Goal: Task Accomplishment & Management: Use online tool/utility

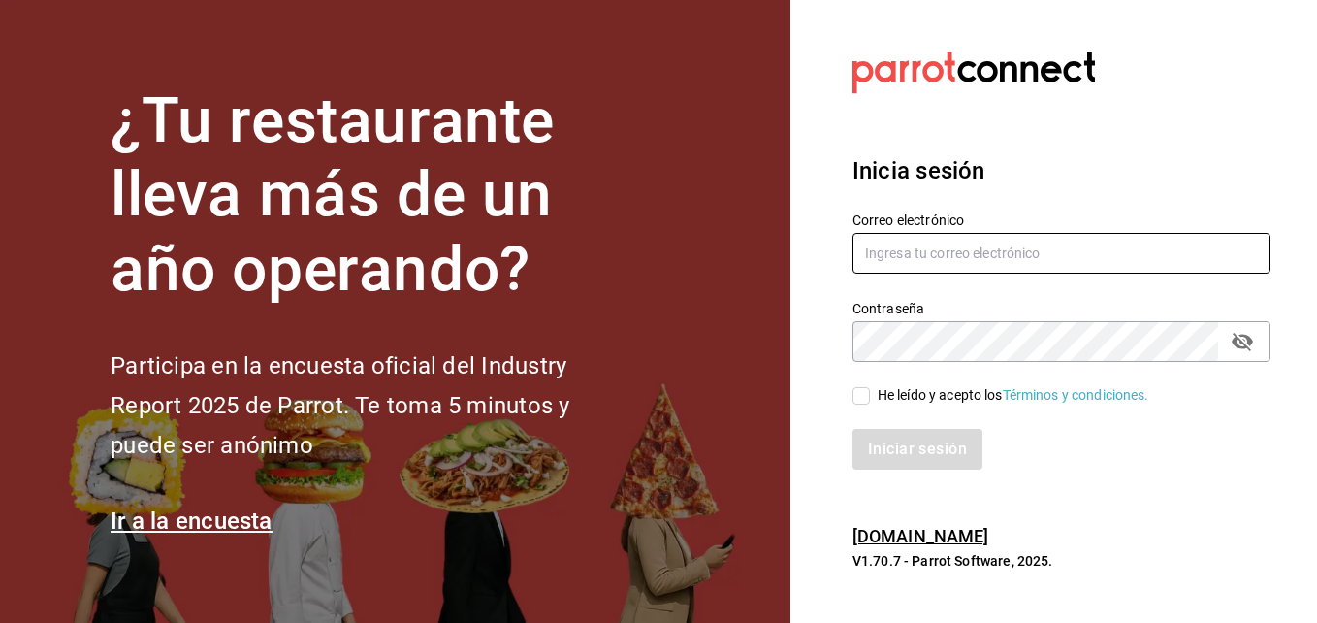
type input "Inventario@hornely.com"
click at [859, 388] on input "He leído y acepto los Términos y condiciones." at bounding box center [861, 395] width 17 height 17
checkbox input "true"
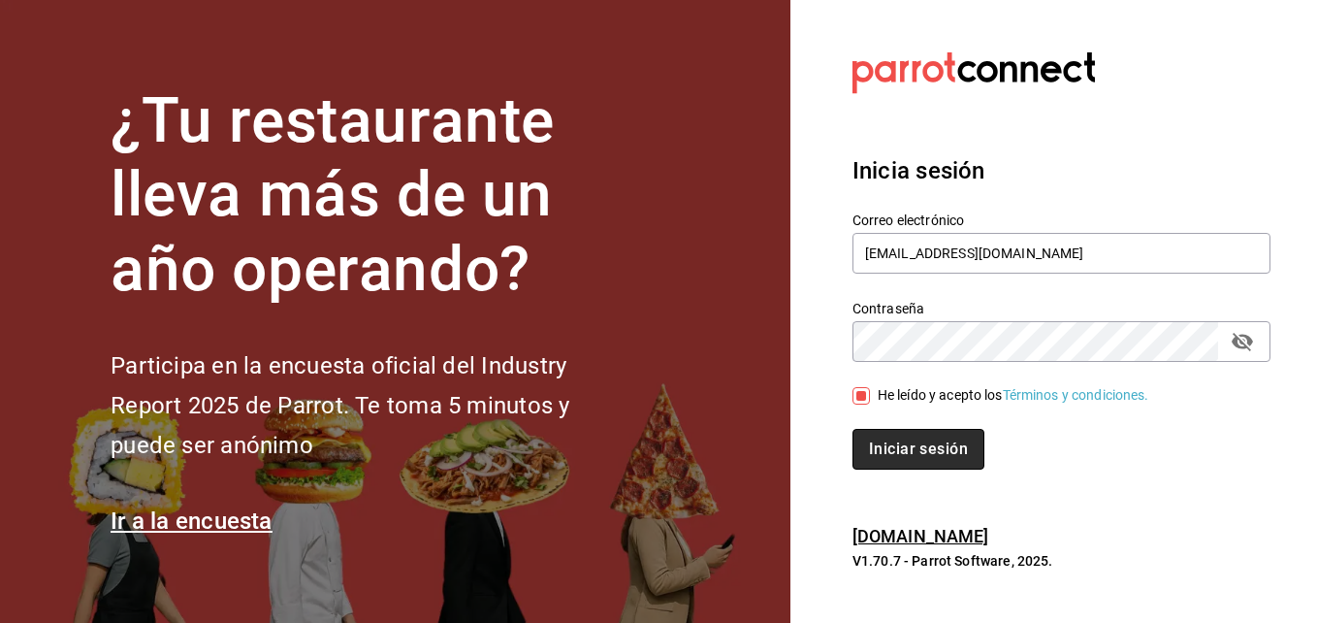
click at [869, 455] on button "Iniciar sesión" at bounding box center [919, 449] width 132 height 41
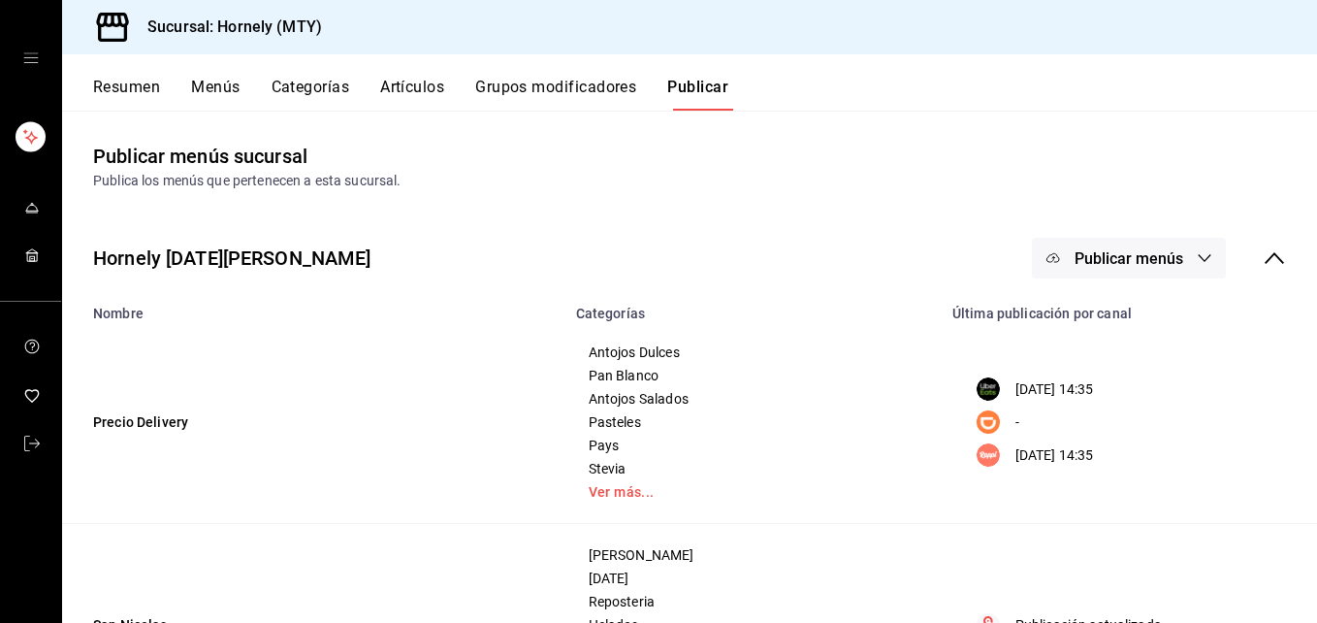
click at [157, 90] on button "Resumen" at bounding box center [126, 94] width 67 height 33
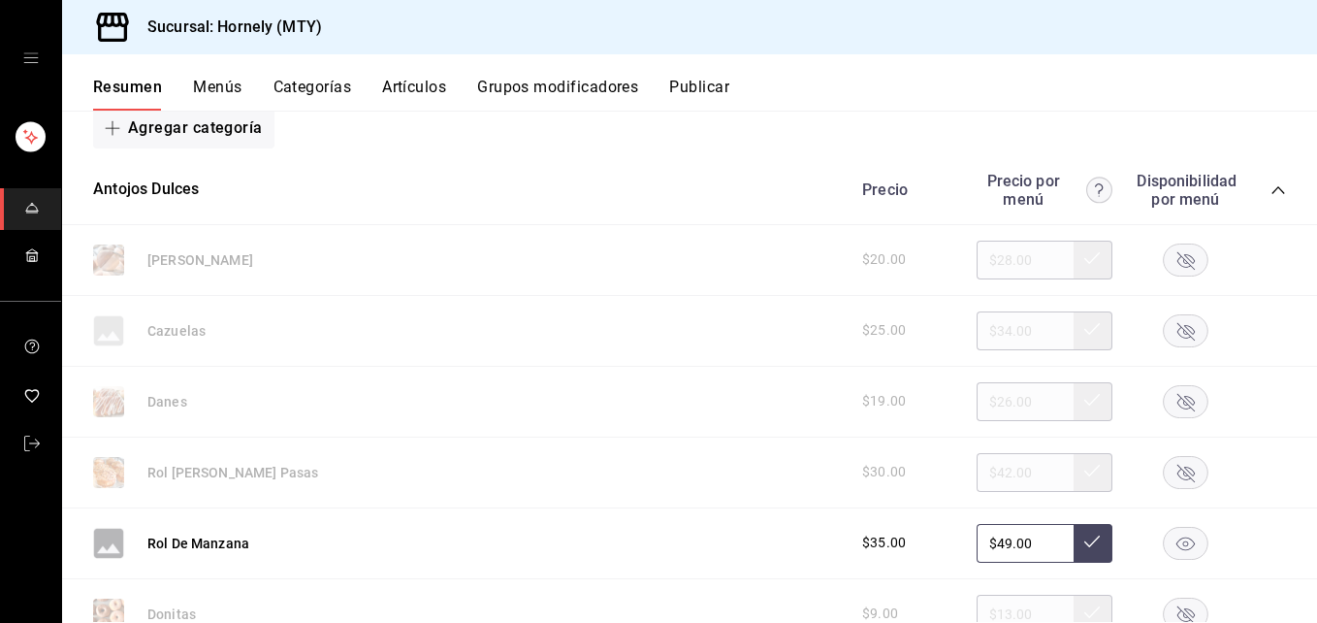
scroll to position [291, 0]
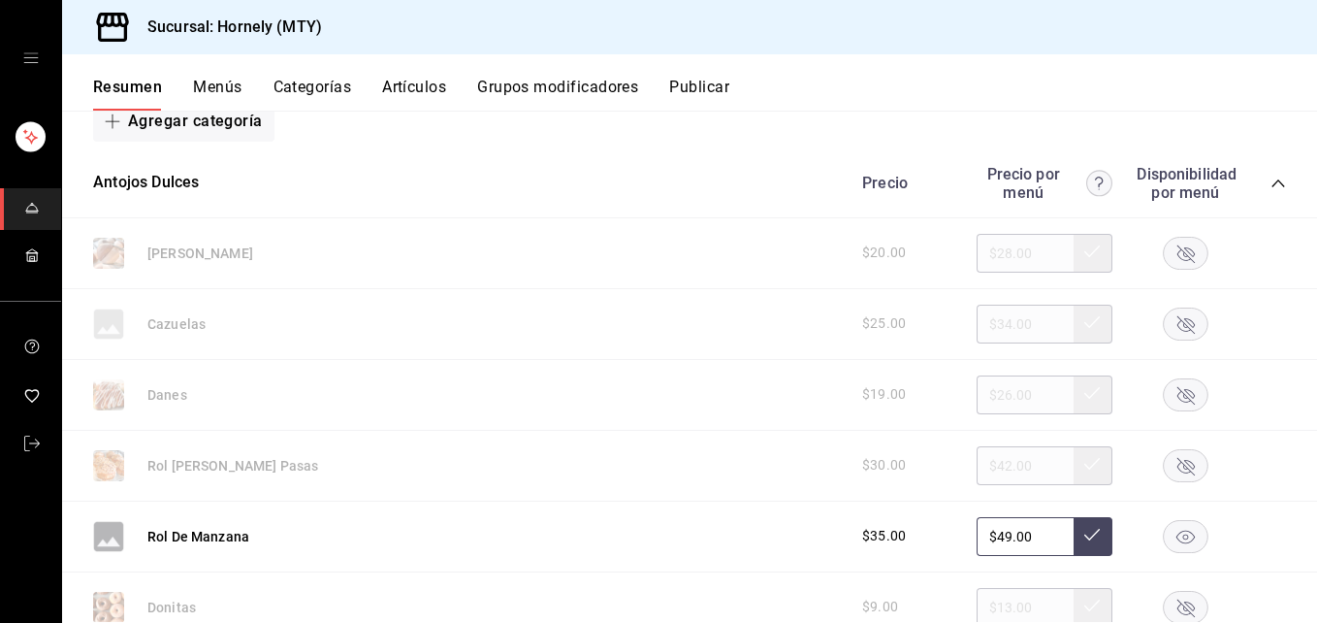
click at [1172, 257] on rect "button" at bounding box center [1186, 253] width 45 height 32
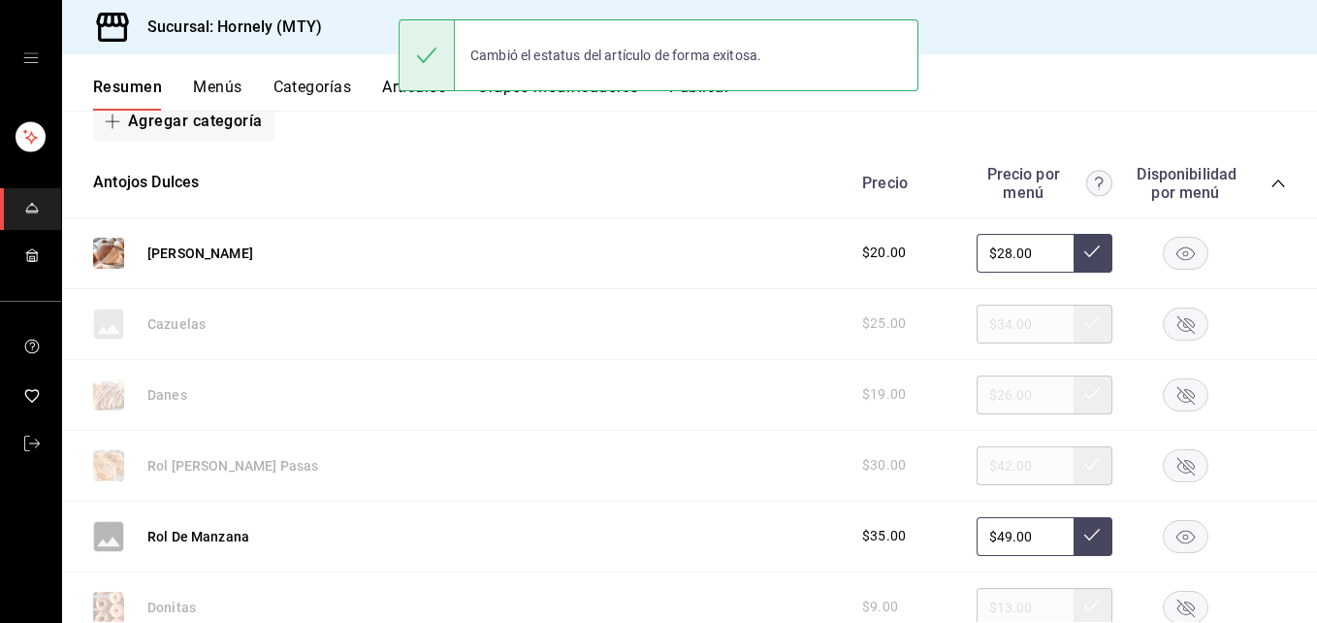
click at [1176, 399] on rect "button" at bounding box center [1186, 394] width 45 height 32
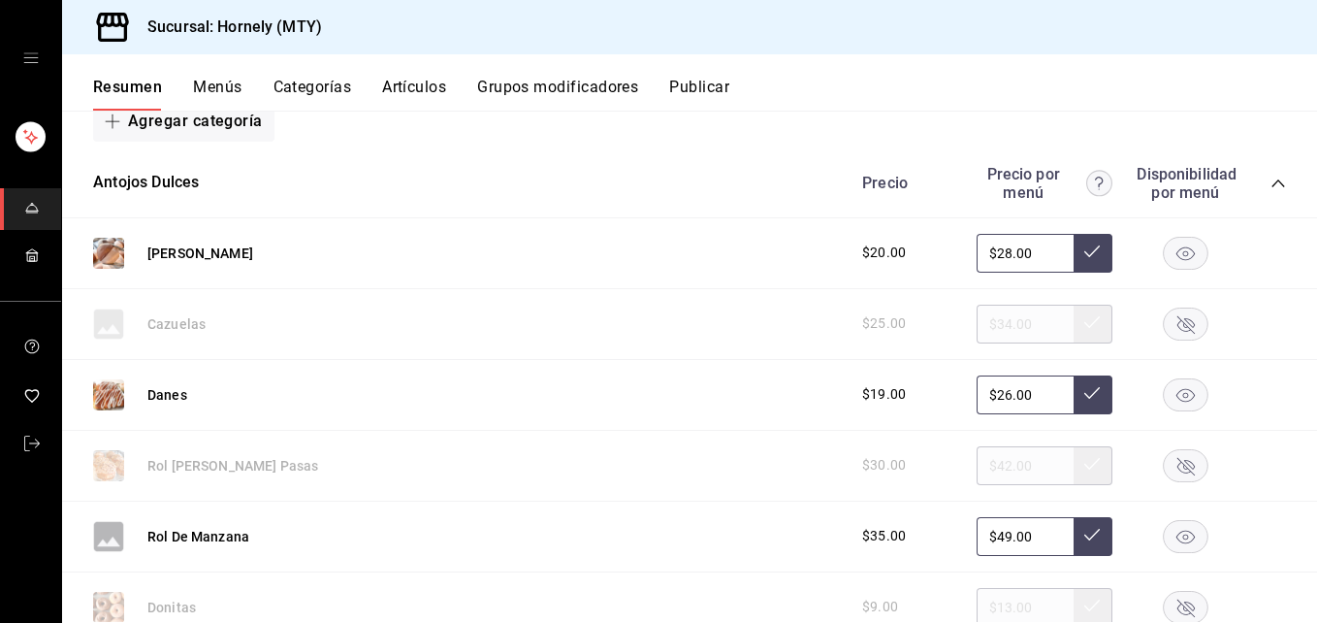
click at [1181, 541] on rect "button" at bounding box center [1186, 536] width 45 height 32
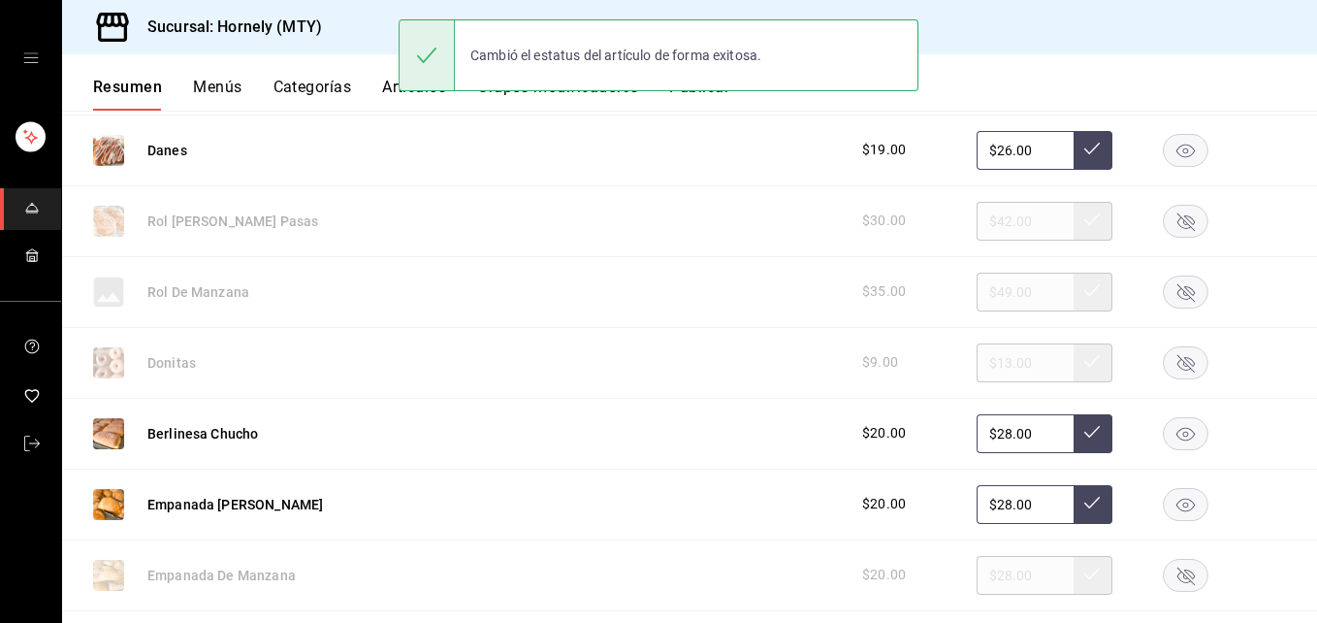
scroll to position [582, 0]
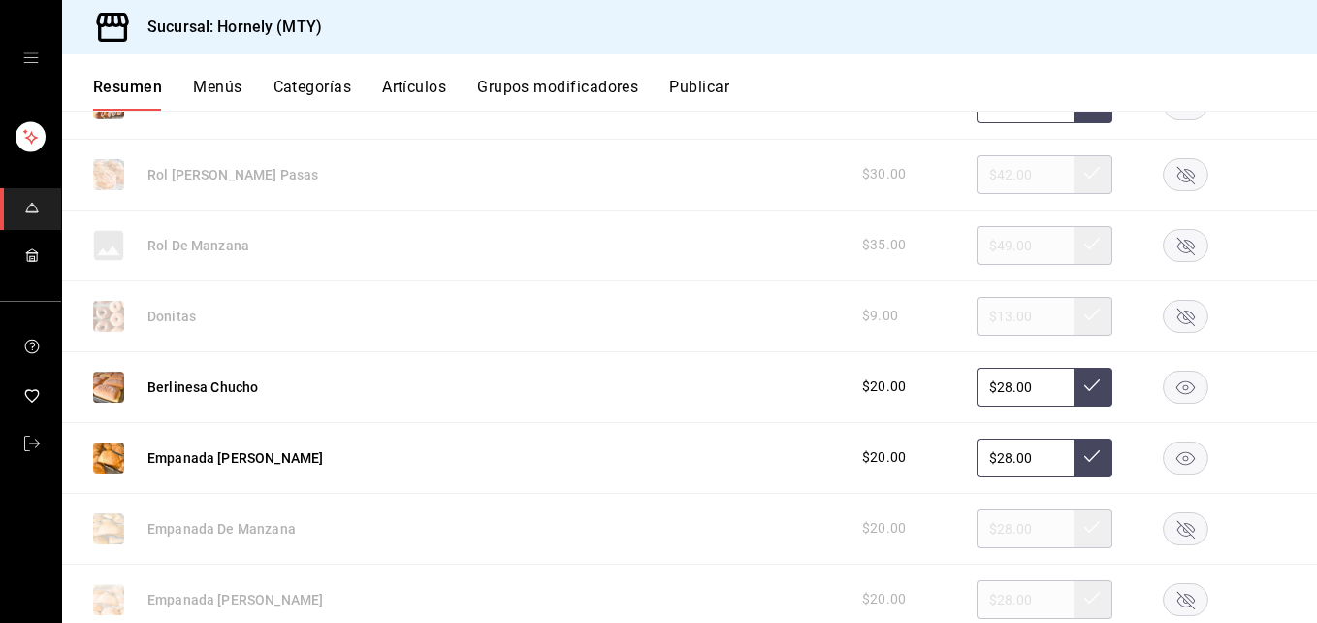
click at [1168, 390] on rect "button" at bounding box center [1186, 387] width 45 height 32
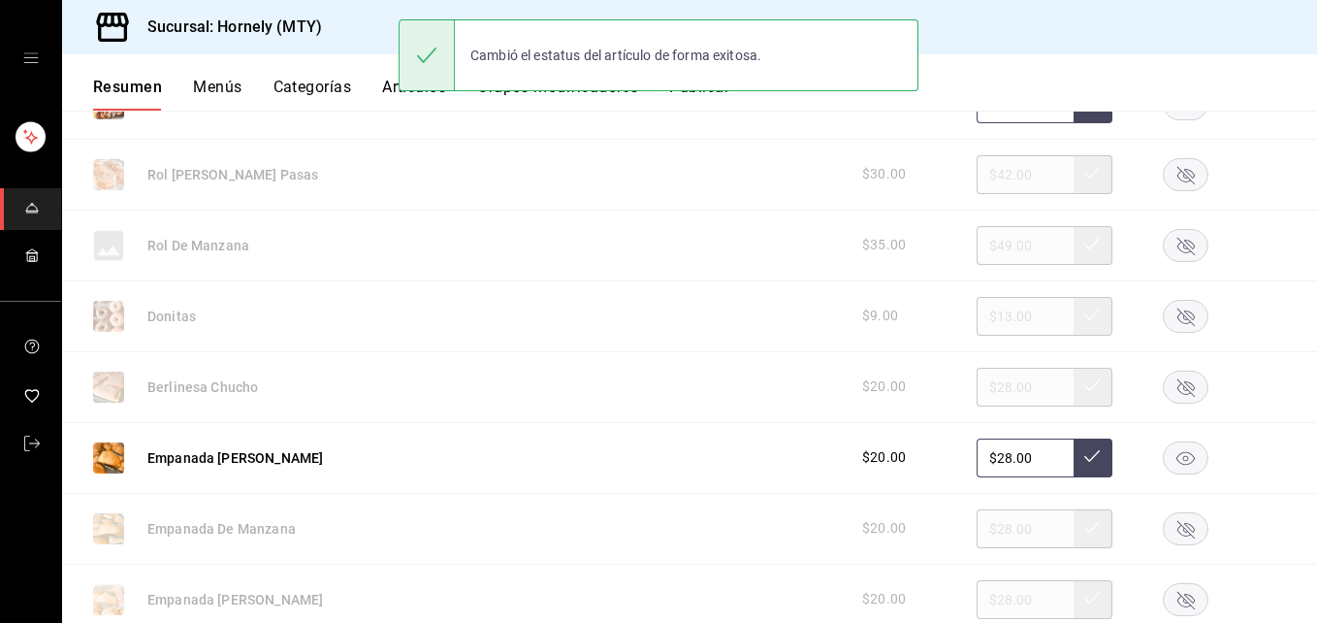
click at [1170, 534] on rect "button" at bounding box center [1186, 528] width 45 height 32
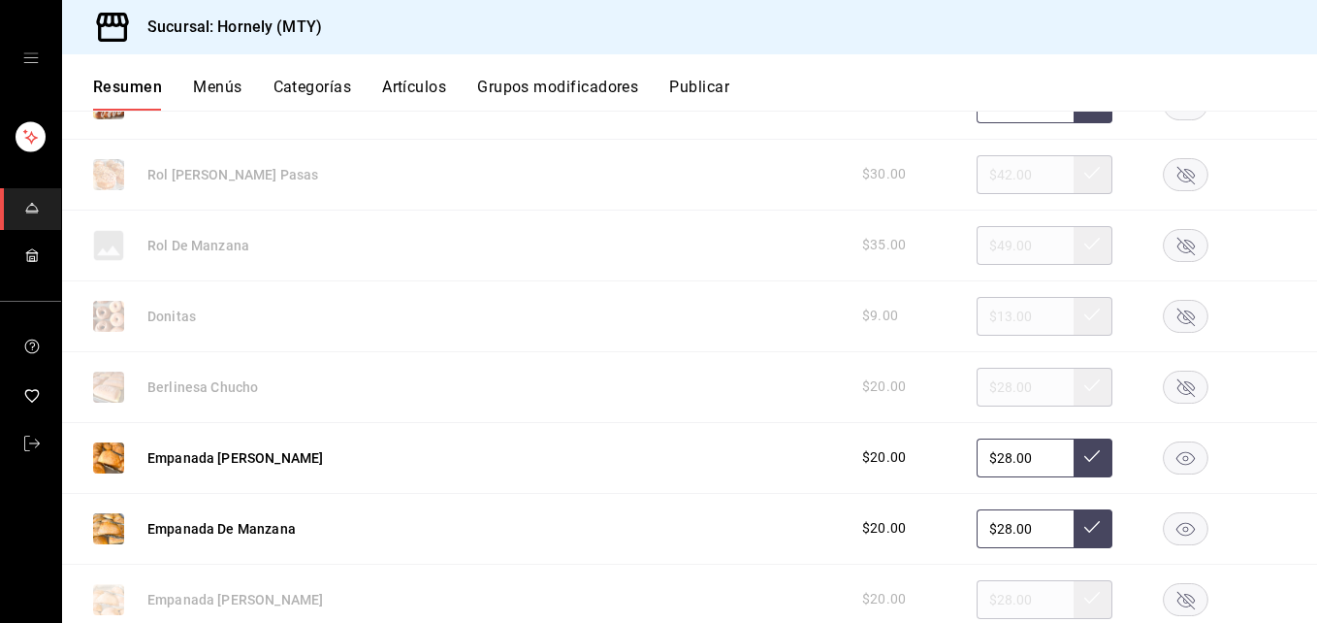
scroll to position [873, 0]
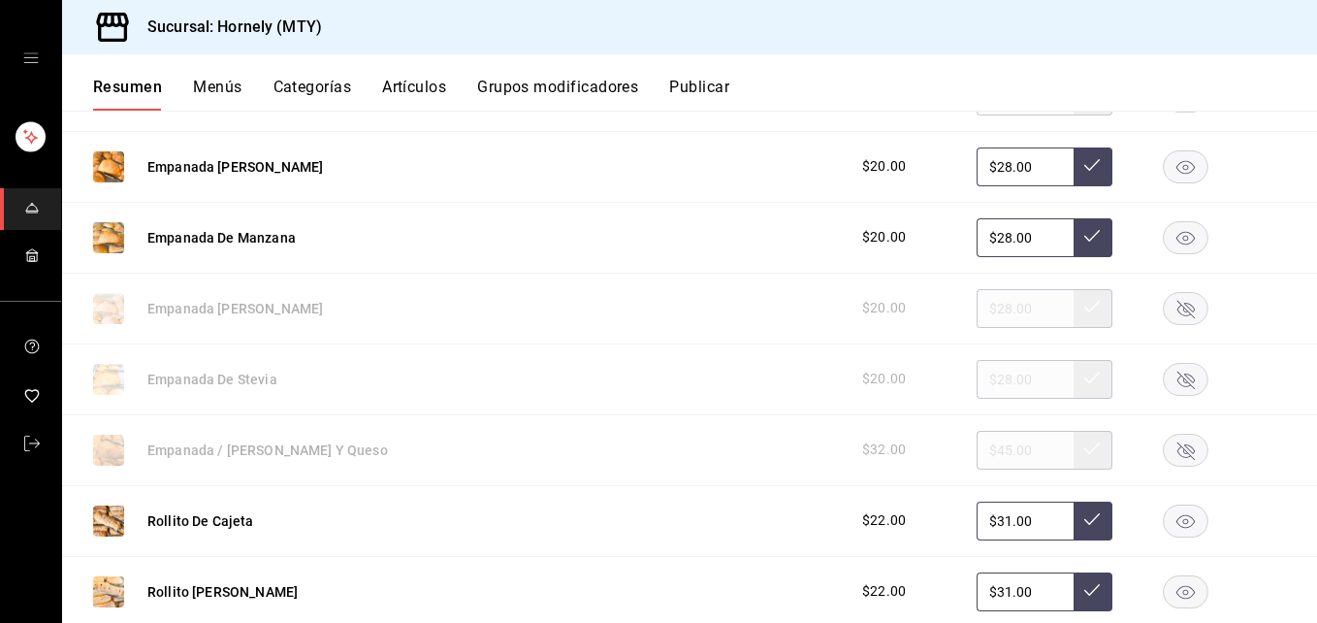
click at [1174, 379] on rect "button" at bounding box center [1186, 379] width 45 height 32
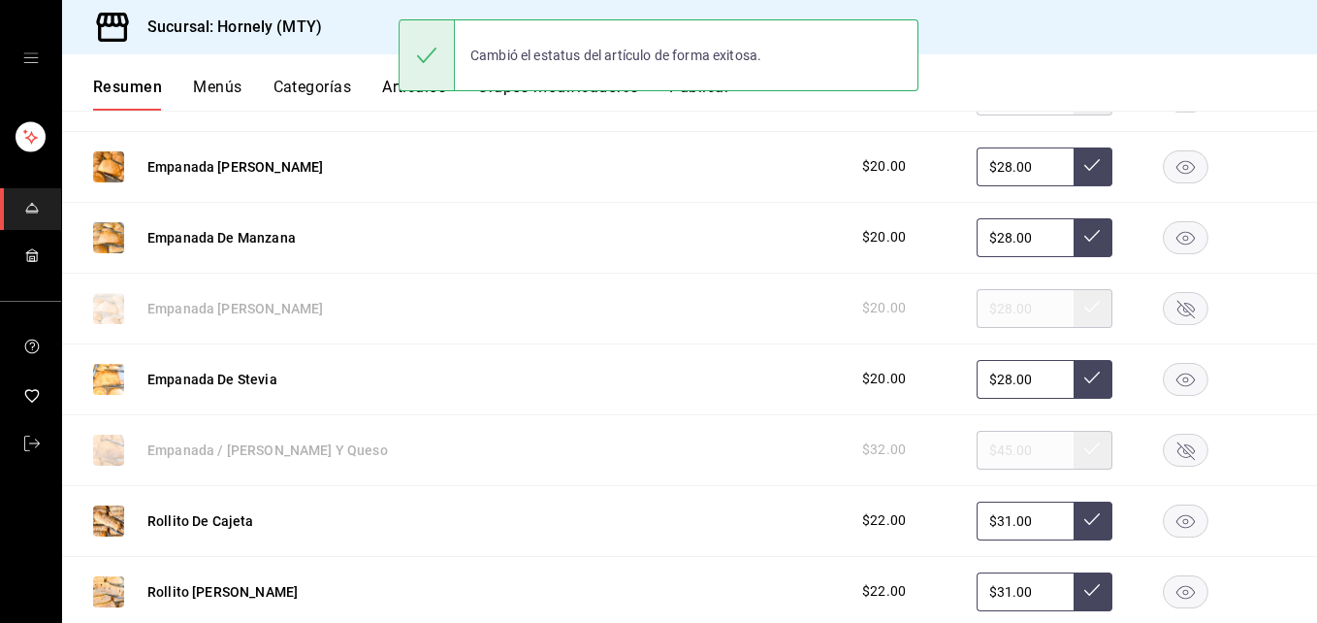
click at [1176, 454] on rect "button" at bounding box center [1186, 450] width 45 height 32
click at [1177, 377] on icon "button" at bounding box center [1186, 380] width 18 height 14
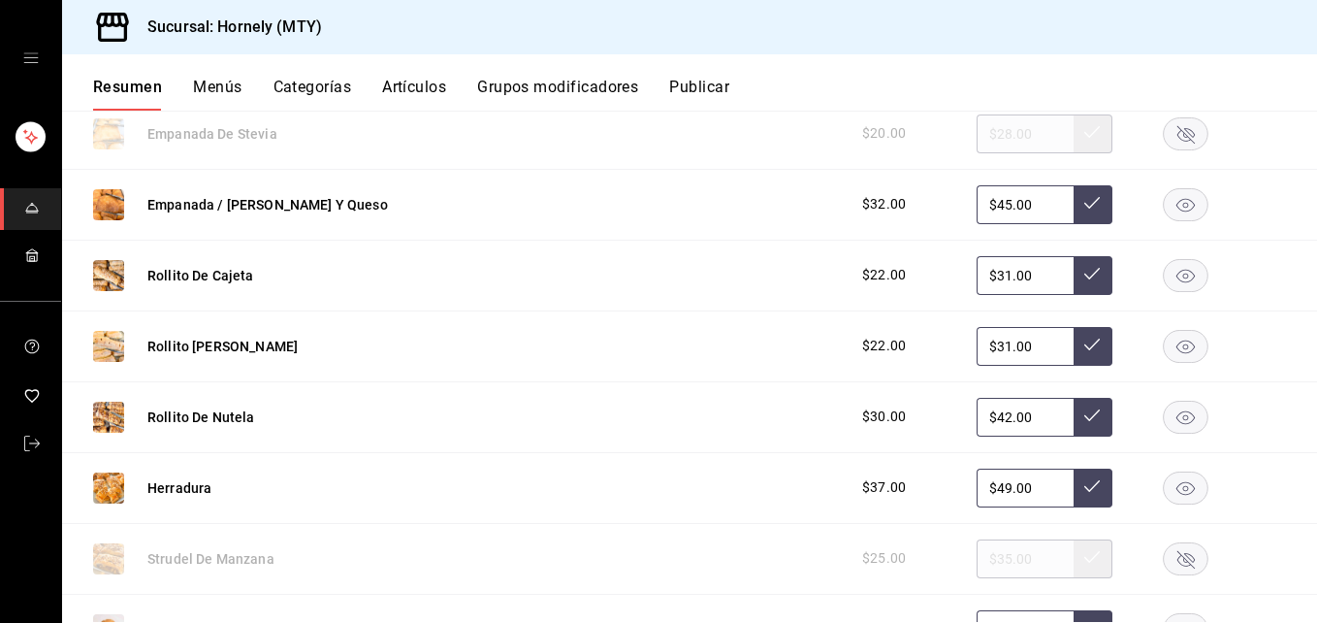
scroll to position [1164, 0]
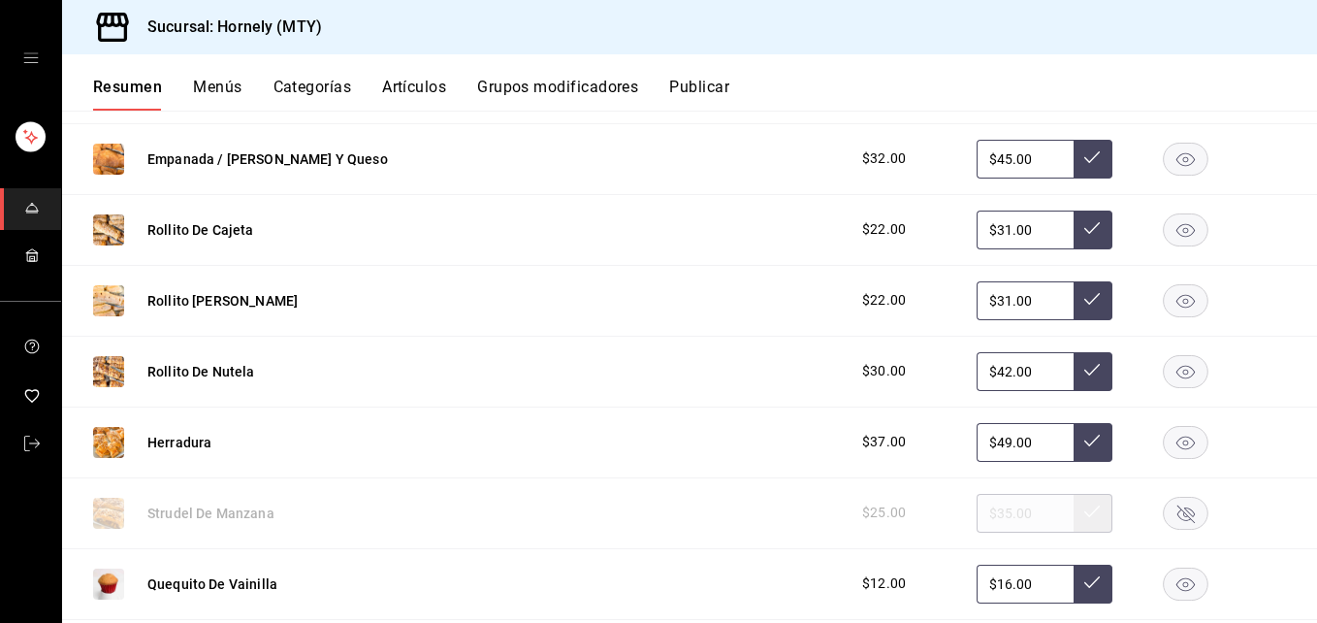
click at [1168, 375] on rect "button" at bounding box center [1186, 371] width 45 height 32
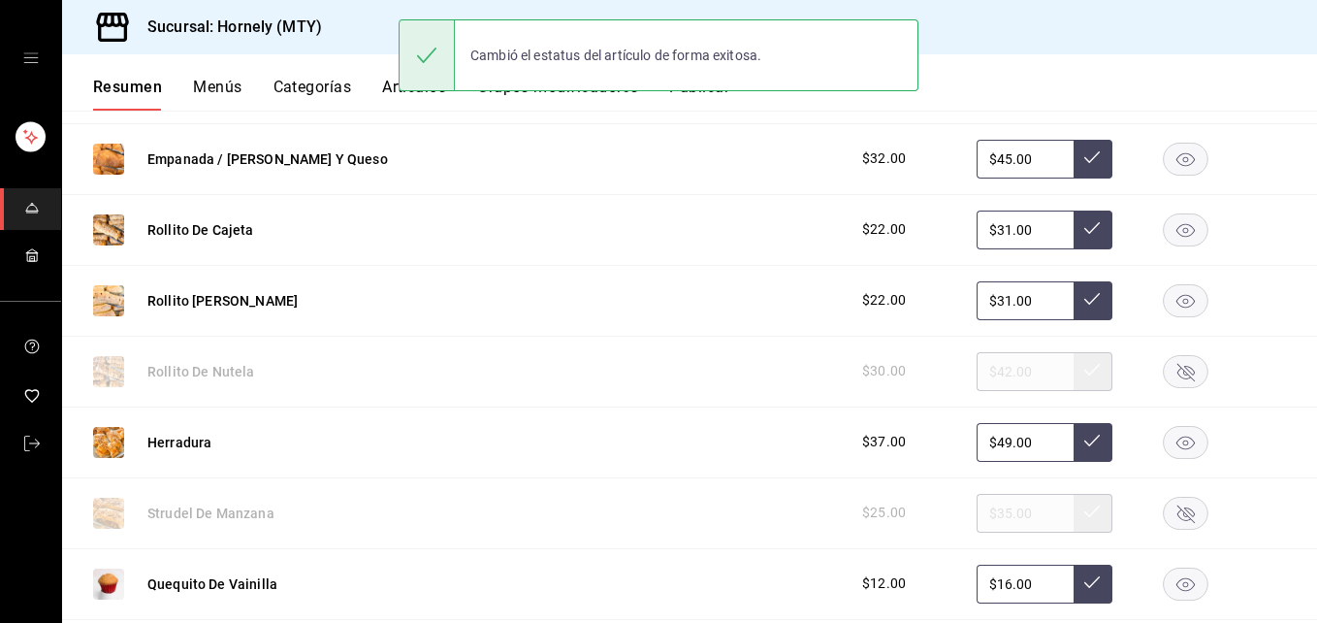
click at [1164, 305] on rect "button" at bounding box center [1186, 300] width 45 height 32
click at [1170, 216] on rect "button" at bounding box center [1186, 229] width 45 height 32
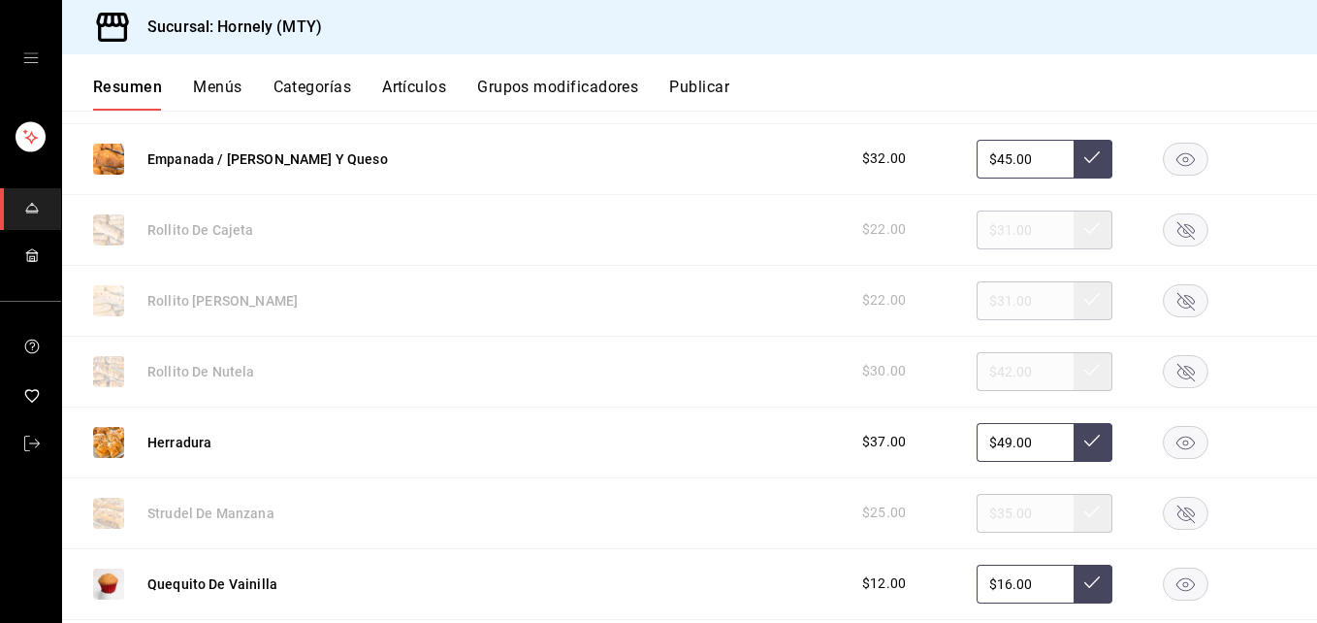
click at [1180, 302] on rect "button" at bounding box center [1186, 300] width 45 height 32
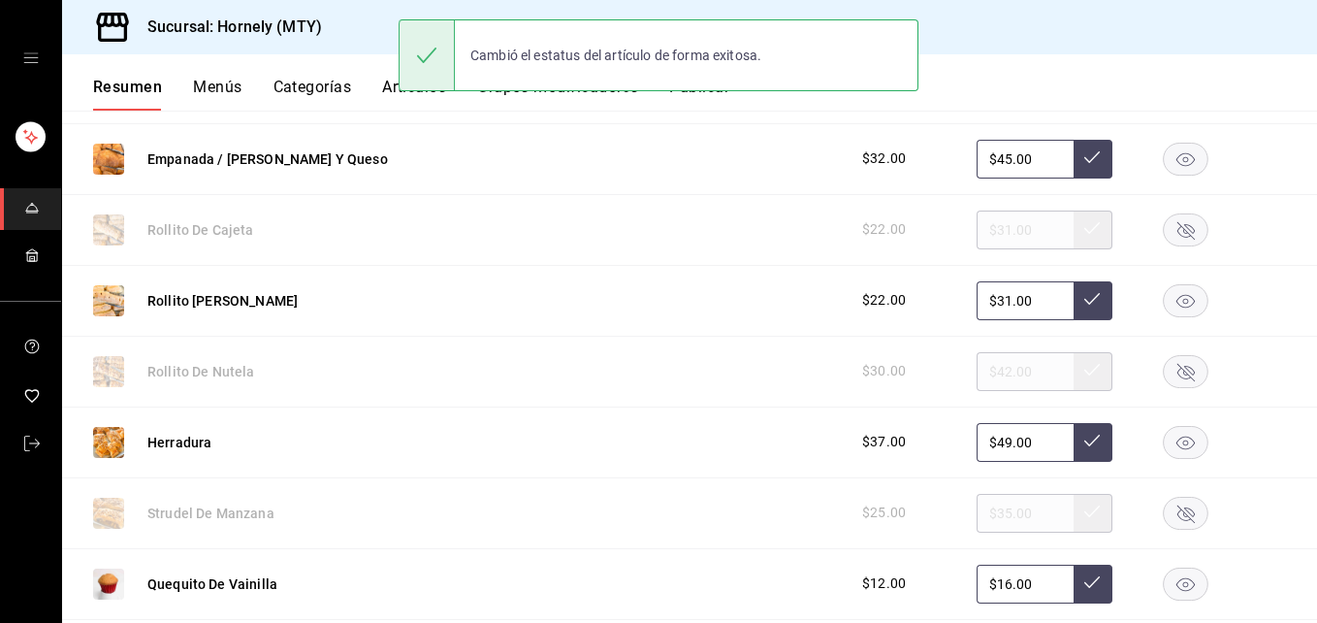
scroll to position [1455, 0]
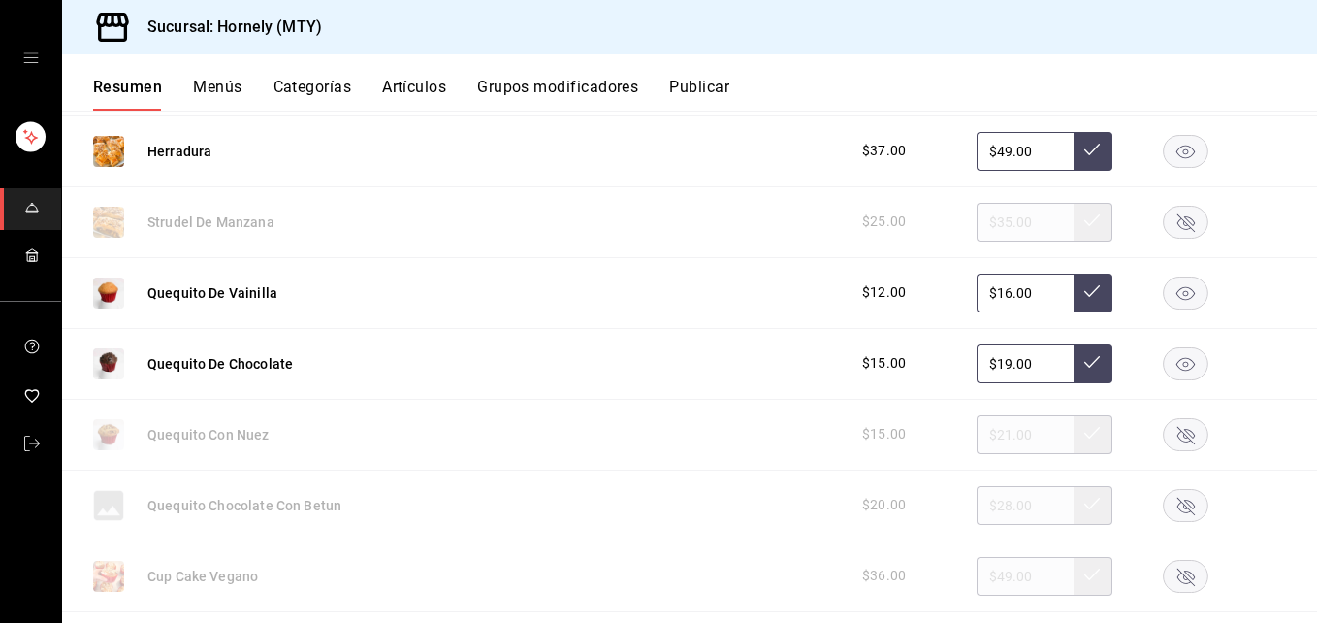
click at [1178, 361] on icon "button" at bounding box center [1186, 364] width 18 height 14
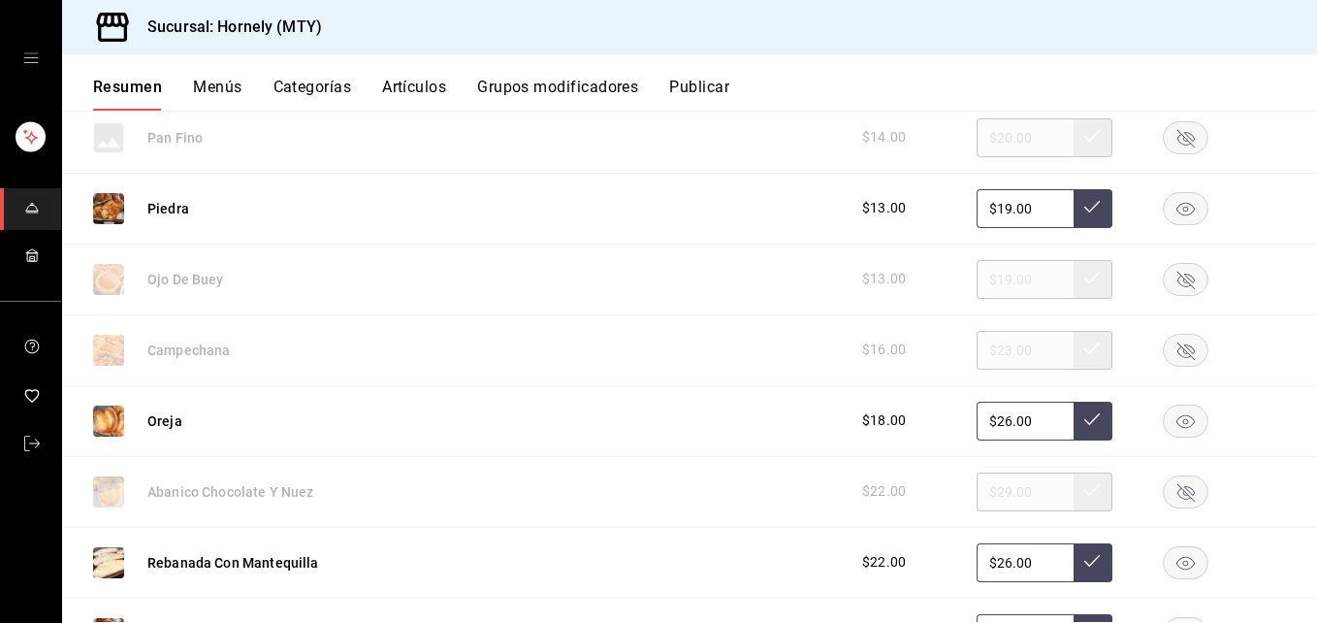
scroll to position [2910, 0]
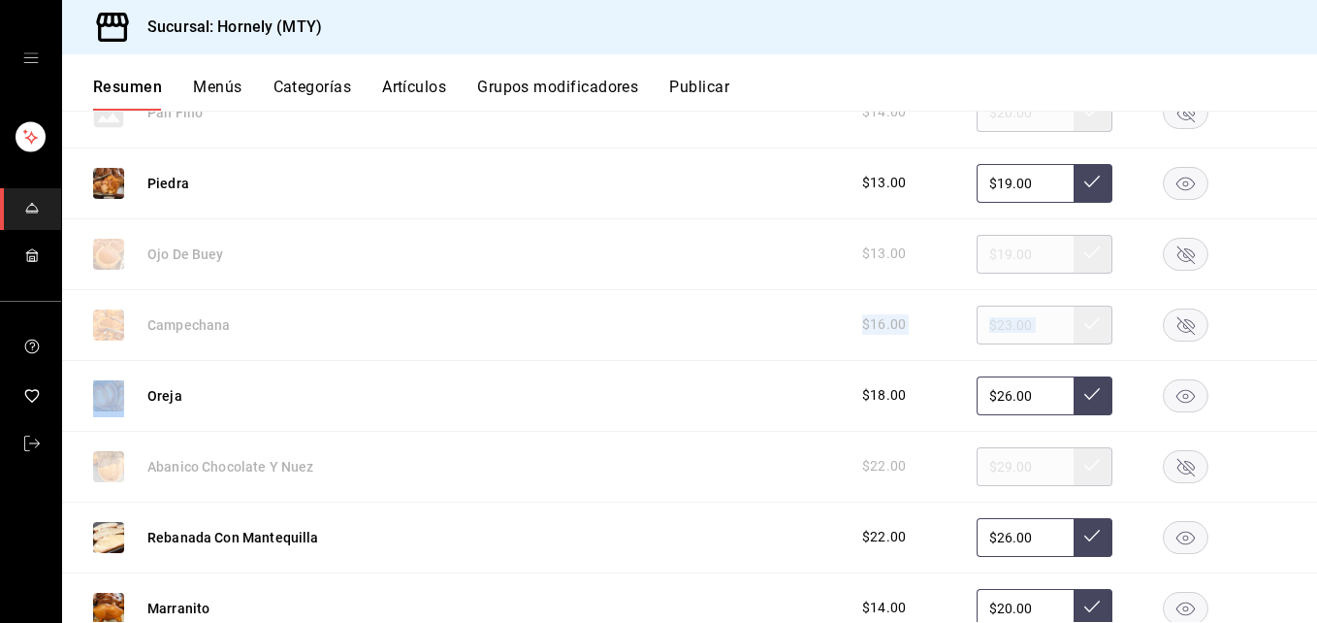
click at [429, 359] on div "[PERSON_NAME] $20.00 $28.00 Cazuelas $25.00 $34.00 Danes $19.00 $26.00 Rol [PER…" at bounding box center [689, 192] width 1255 height 5186
click at [430, 355] on div "Campechana $16.00 $23.00" at bounding box center [689, 325] width 1255 height 71
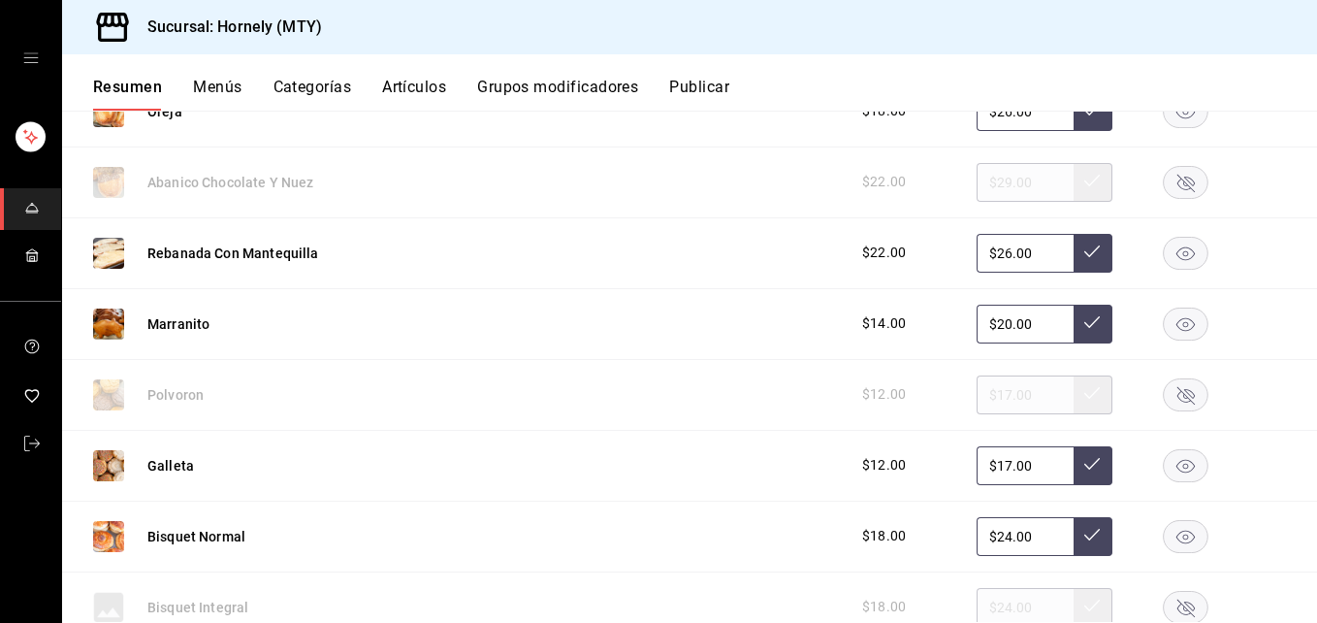
scroll to position [3201, 0]
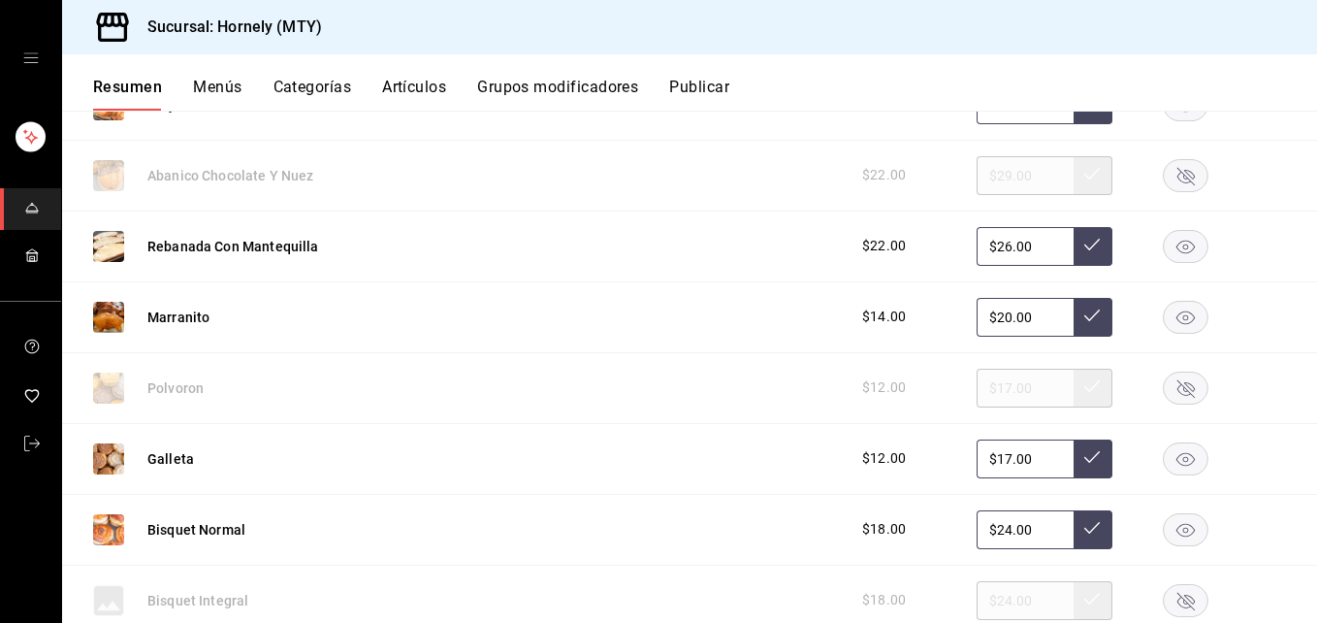
click at [1164, 402] on rect "button" at bounding box center [1186, 388] width 45 height 32
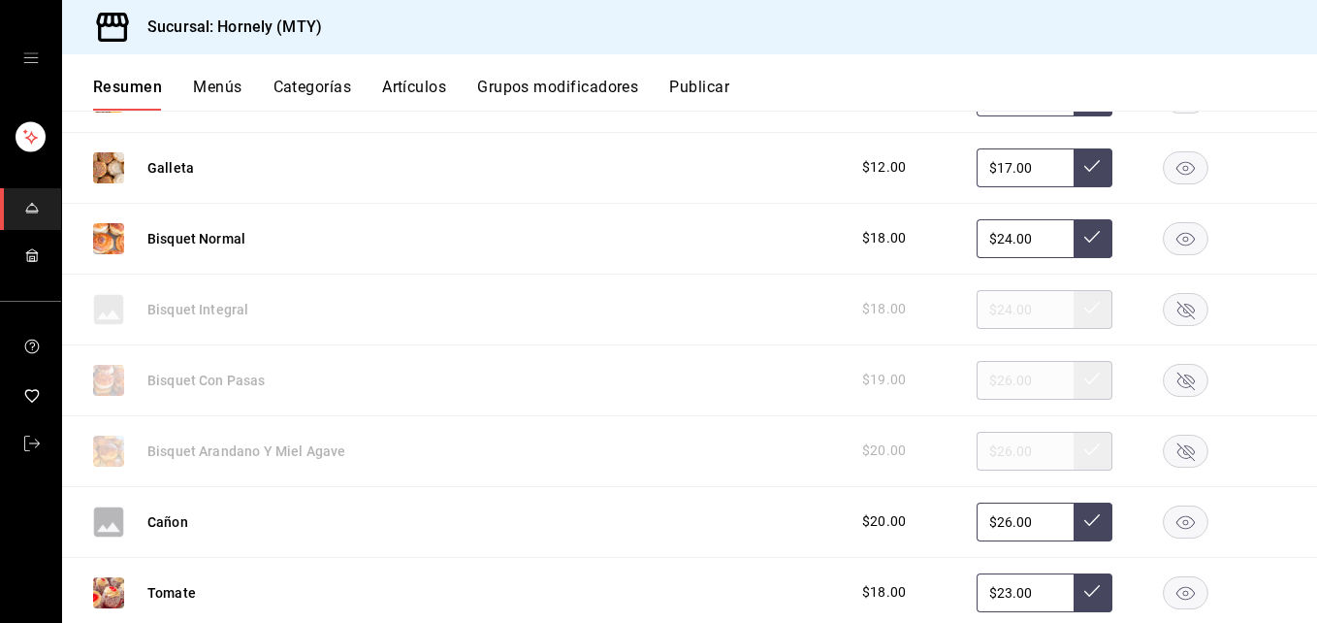
scroll to position [3783, 0]
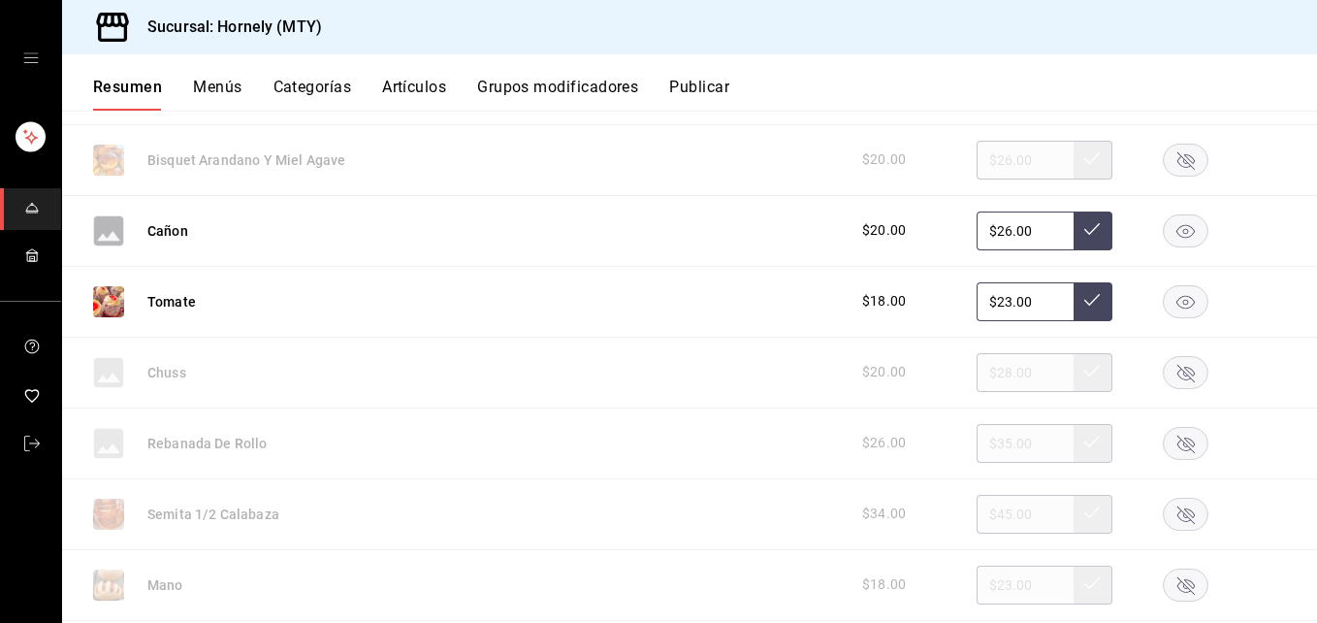
click at [1176, 308] on rect "button" at bounding box center [1186, 301] width 45 height 32
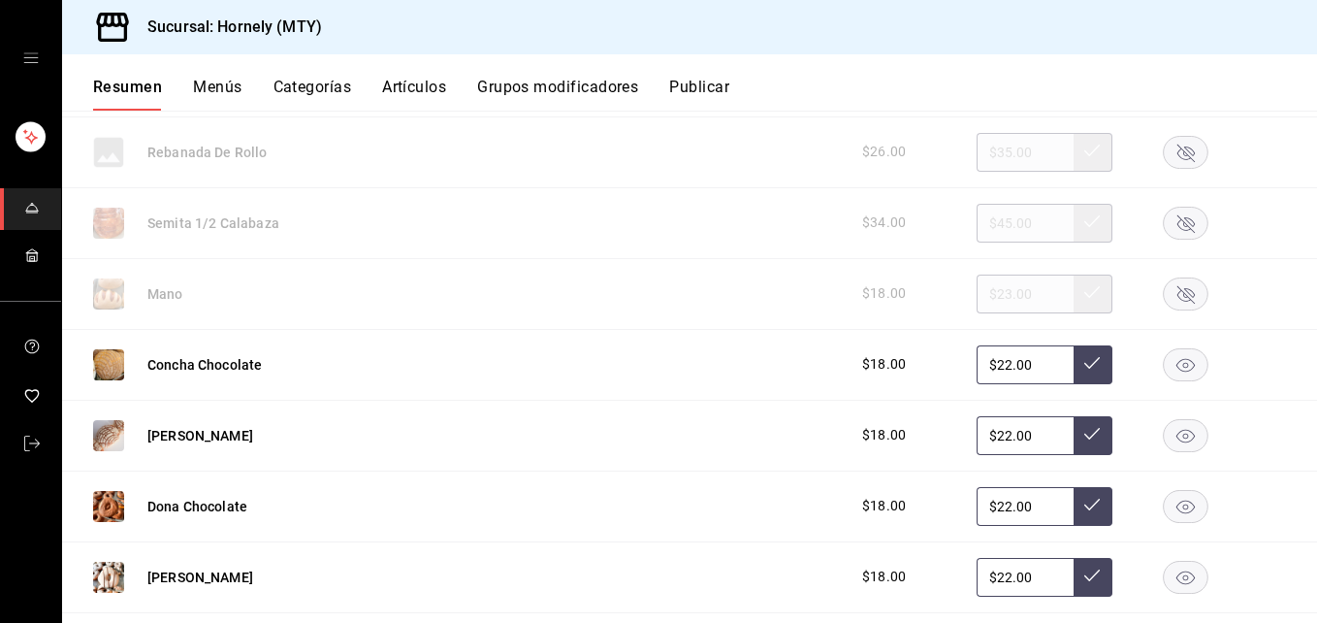
click at [1173, 232] on rect "button" at bounding box center [1186, 223] width 45 height 32
click at [1176, 574] on rect "button" at bounding box center [1186, 577] width 45 height 32
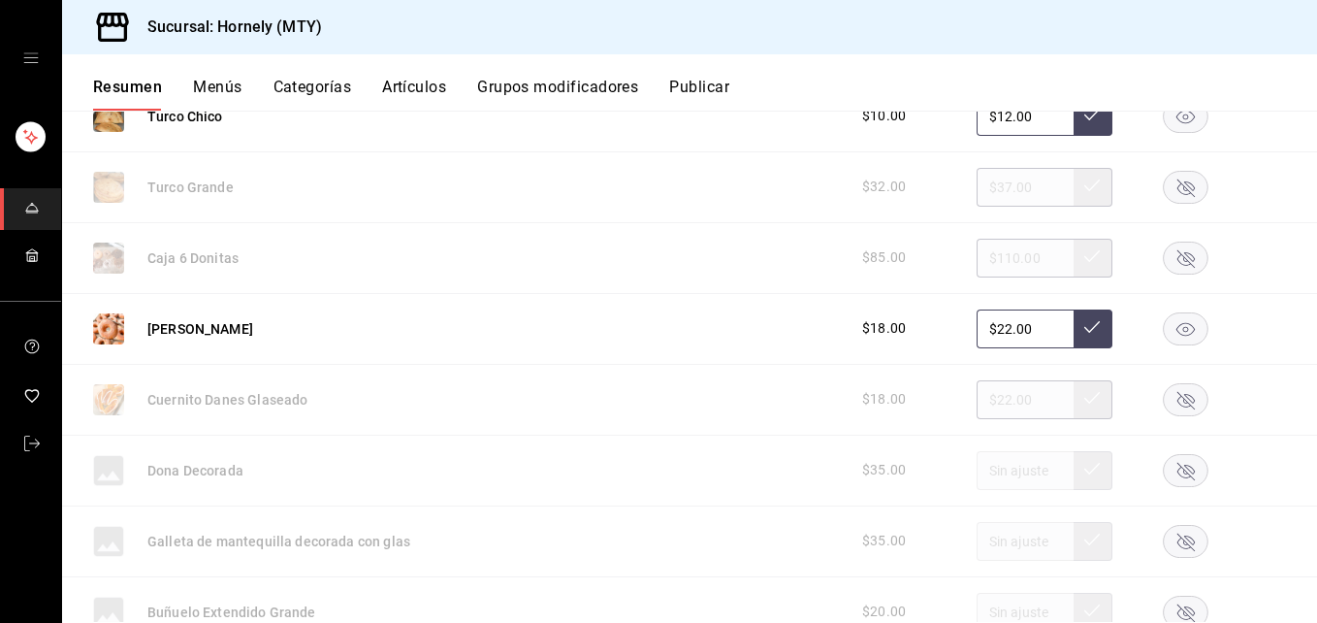
scroll to position [4947, 0]
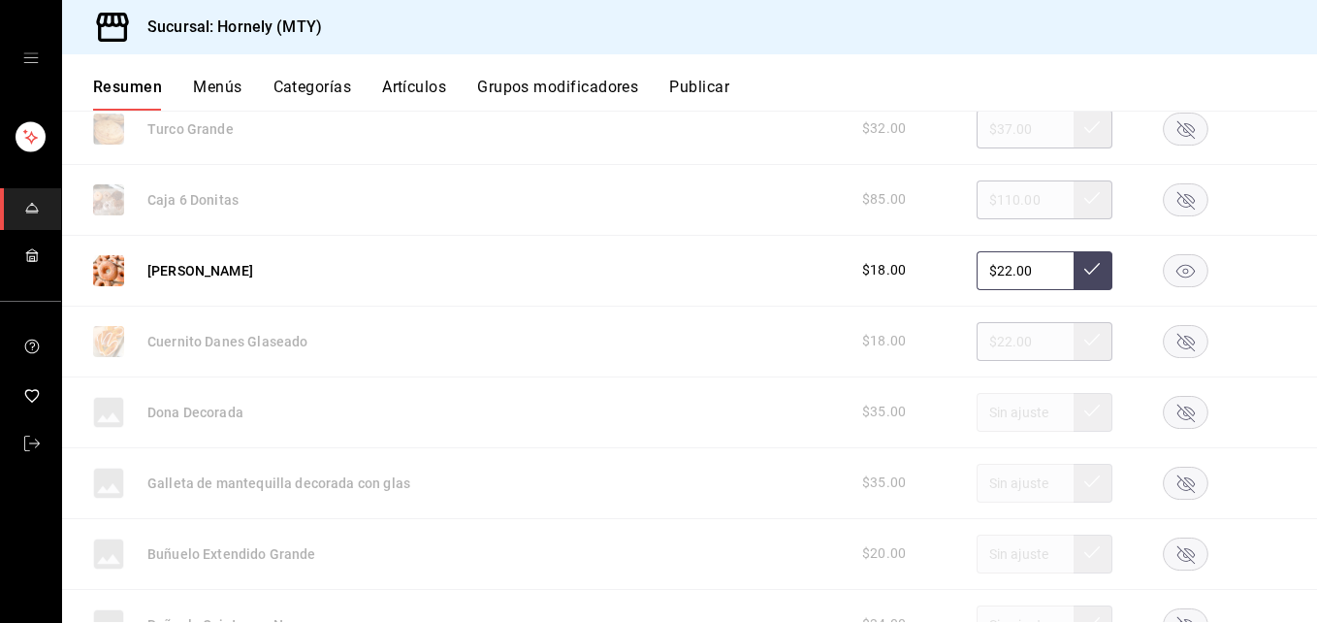
click at [1176, 268] on rect "button" at bounding box center [1186, 270] width 45 height 32
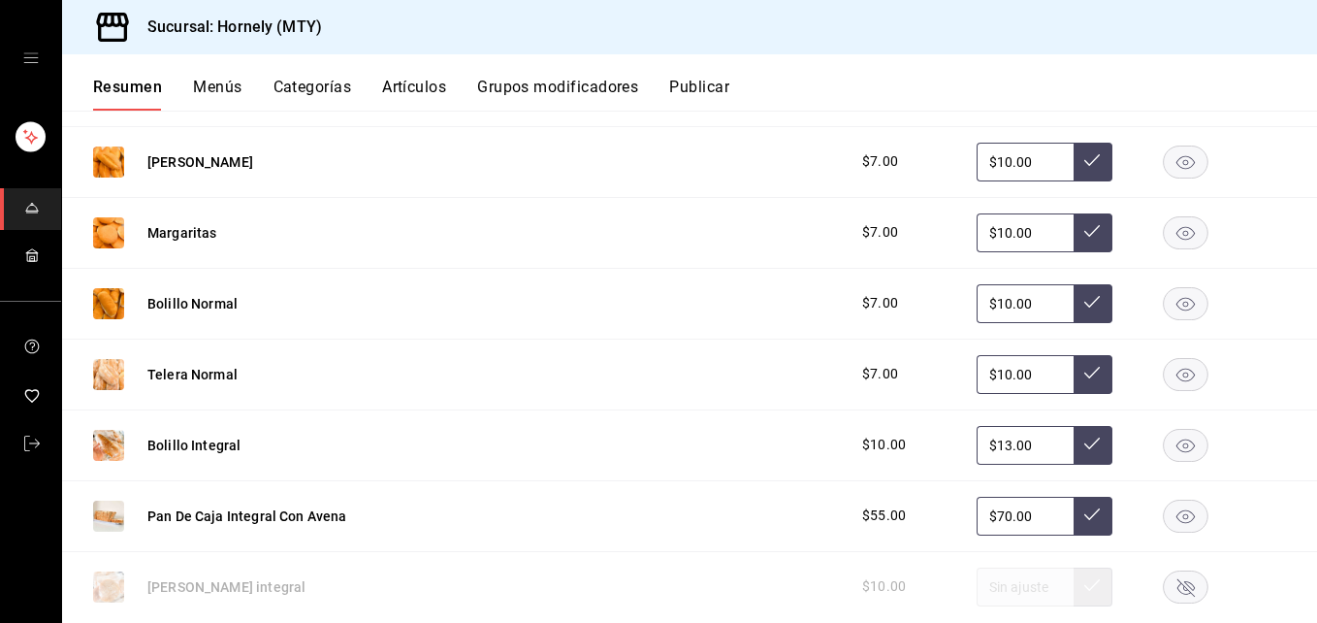
scroll to position [5529, 0]
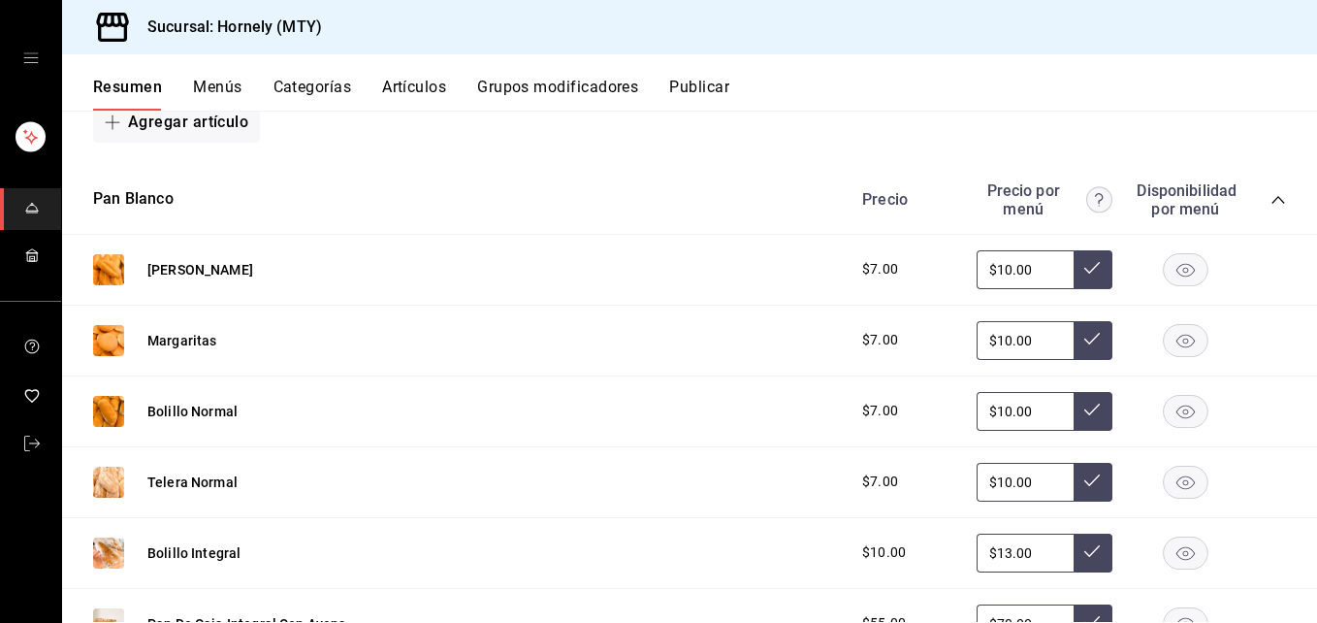
click at [1271, 198] on icon "collapse-category-row" at bounding box center [1279, 200] width 16 height 16
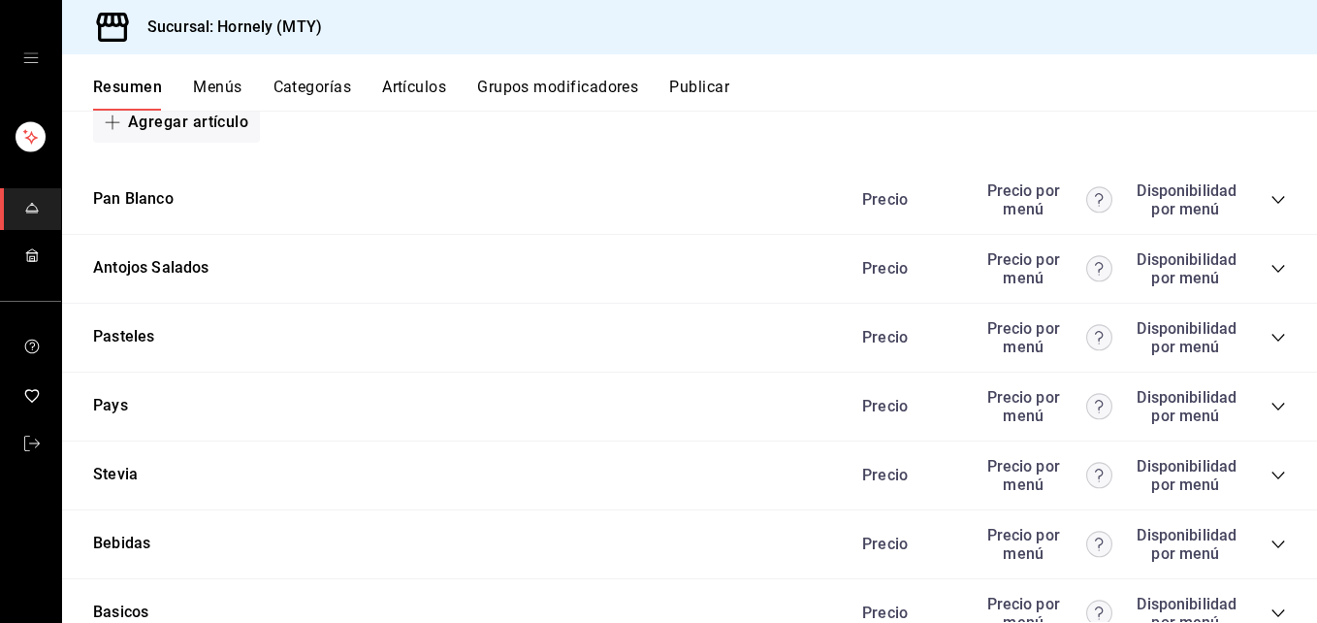
click at [1272, 269] on icon "collapse-category-row" at bounding box center [1278, 269] width 13 height 8
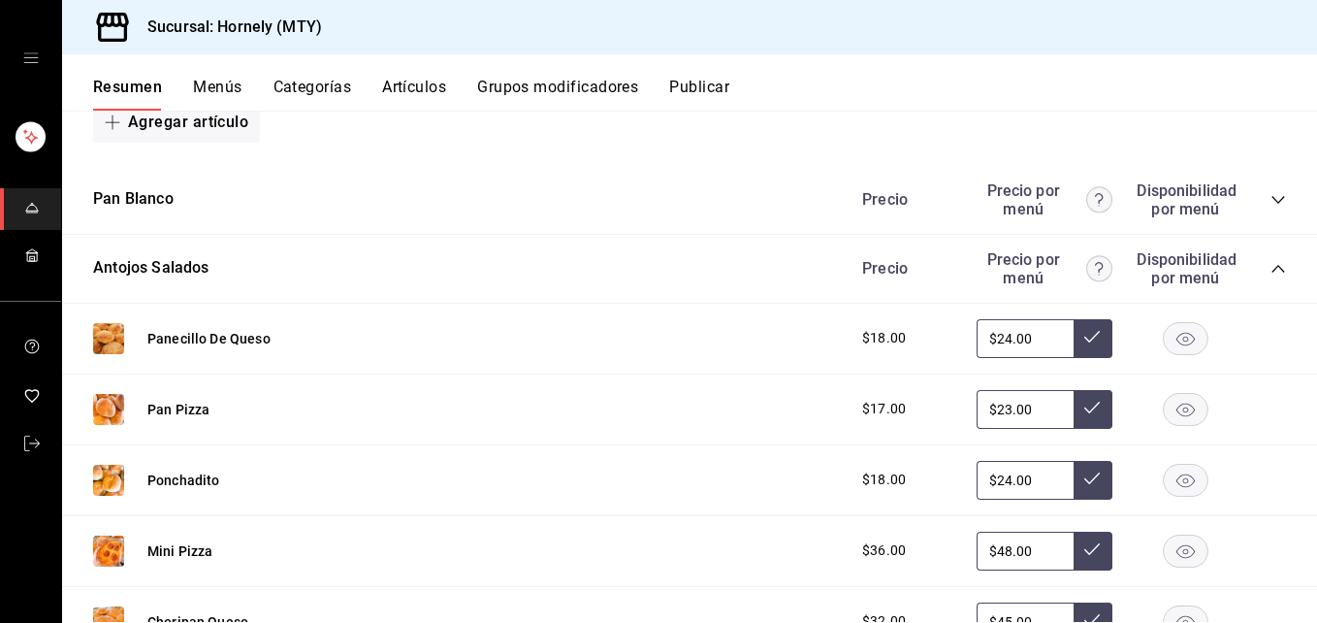
click at [1164, 406] on rect "button" at bounding box center [1186, 409] width 45 height 32
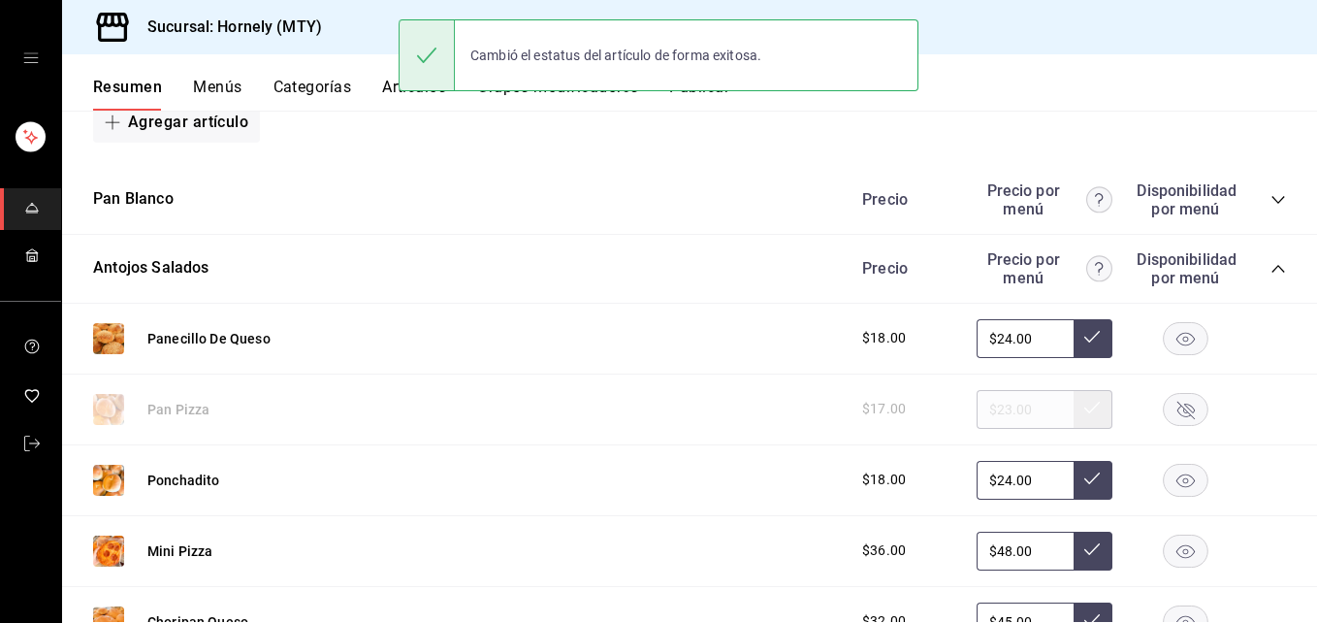
click at [1169, 472] on rect "button" at bounding box center [1186, 480] width 45 height 32
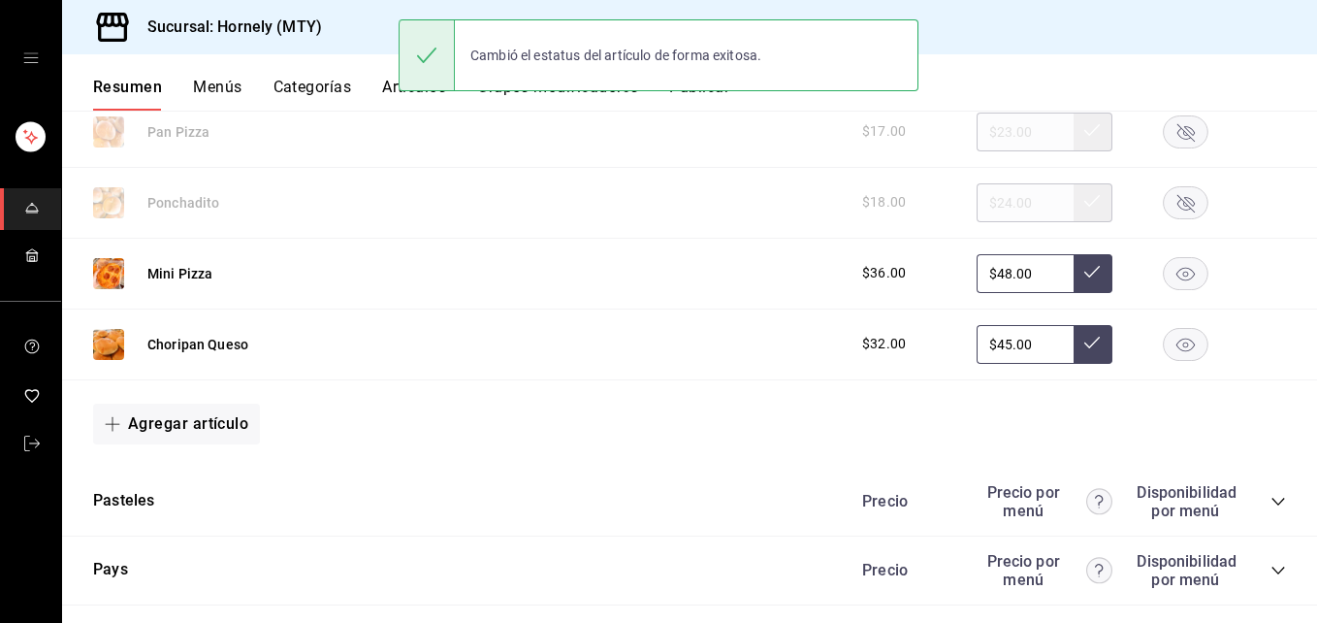
scroll to position [5820, 0]
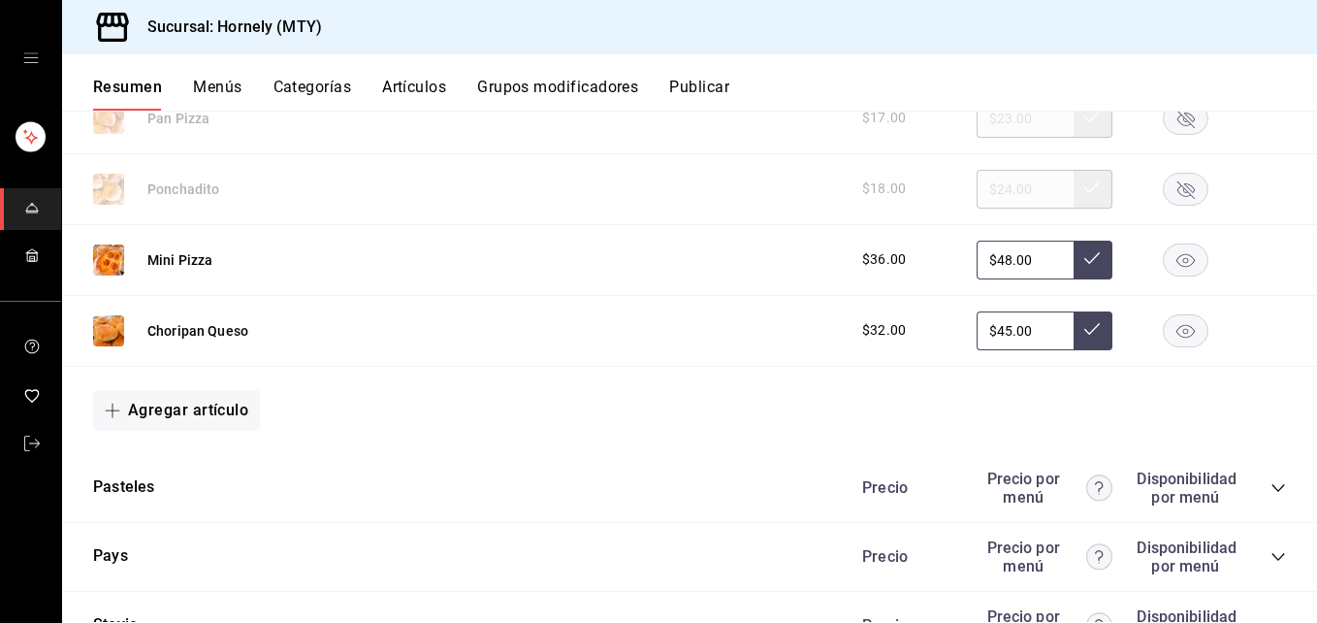
click at [1183, 334] on rect "button" at bounding box center [1186, 330] width 45 height 32
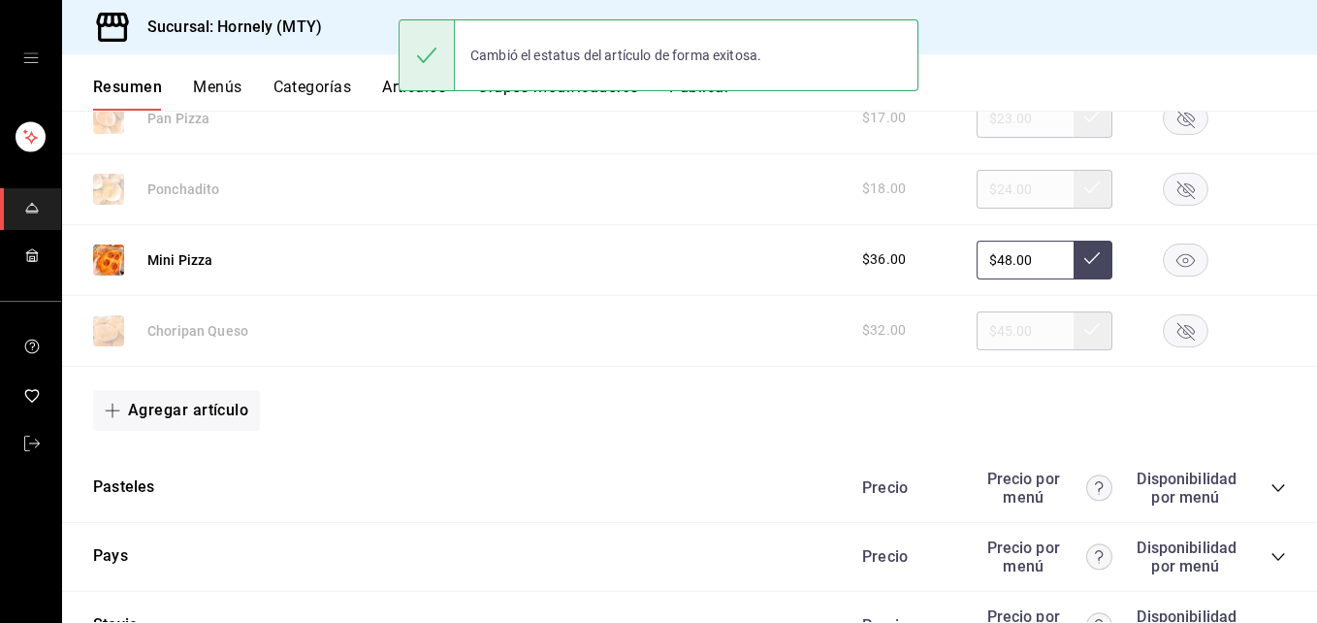
click at [1176, 270] on rect "button" at bounding box center [1186, 259] width 45 height 32
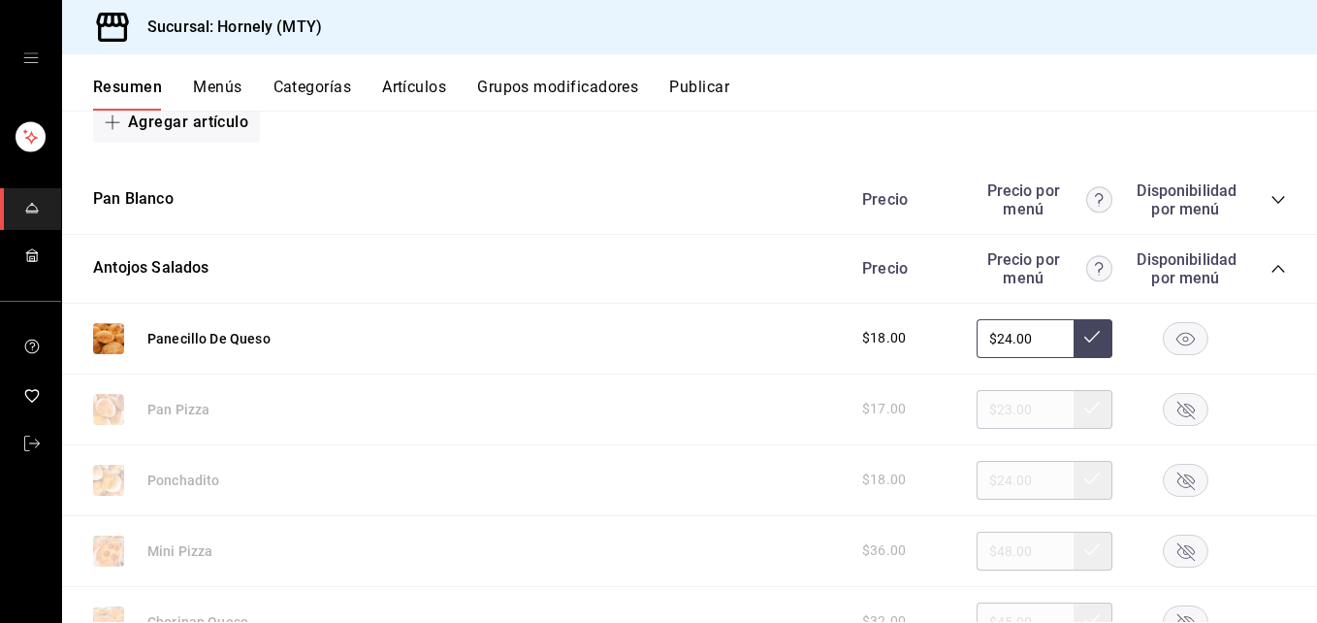
click at [1271, 270] on icon "collapse-category-row" at bounding box center [1279, 269] width 16 height 16
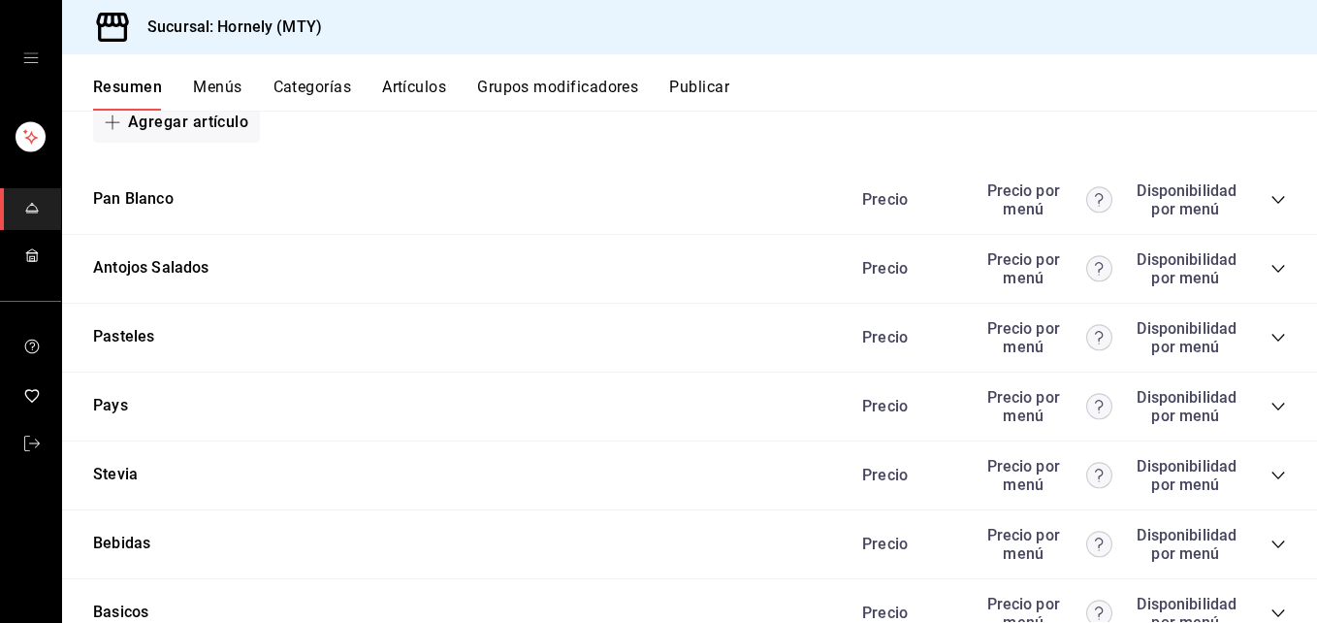
click at [711, 74] on div "Resumen Menús Categorías Artículos Grupos modificadores Publicar" at bounding box center [689, 82] width 1255 height 56
click at [712, 96] on button "Publicar" at bounding box center [699, 94] width 60 height 33
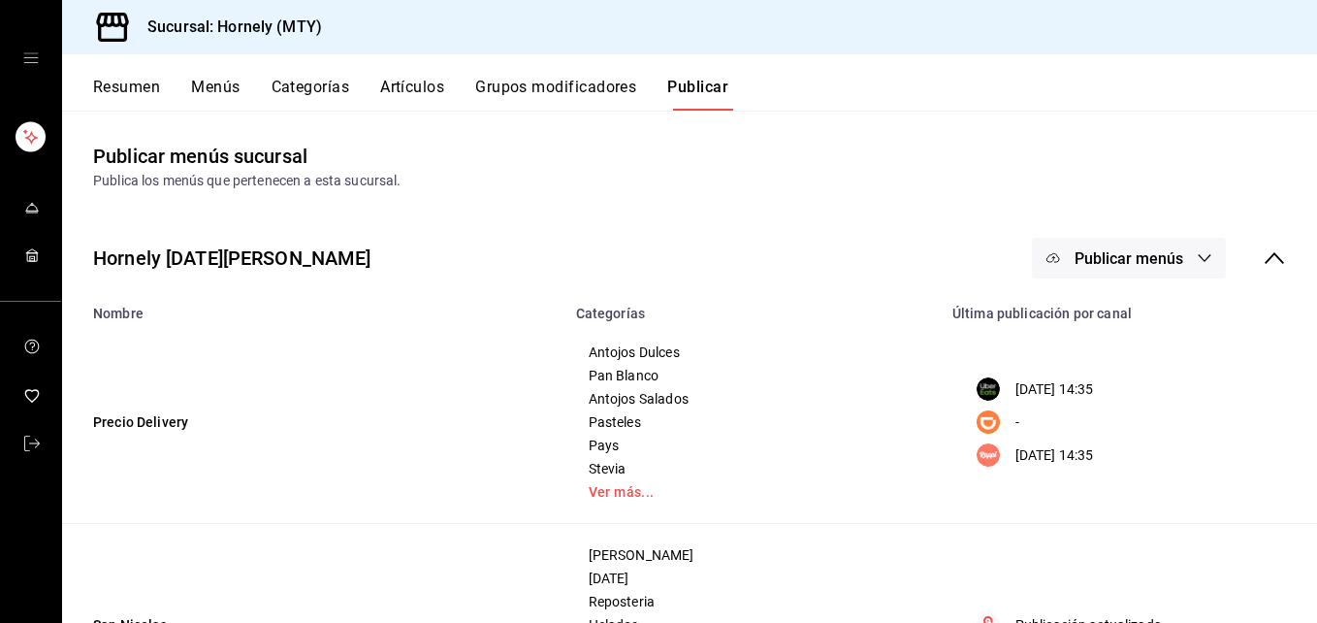
click at [1099, 242] on button "Publicar menús" at bounding box center [1129, 258] width 194 height 41
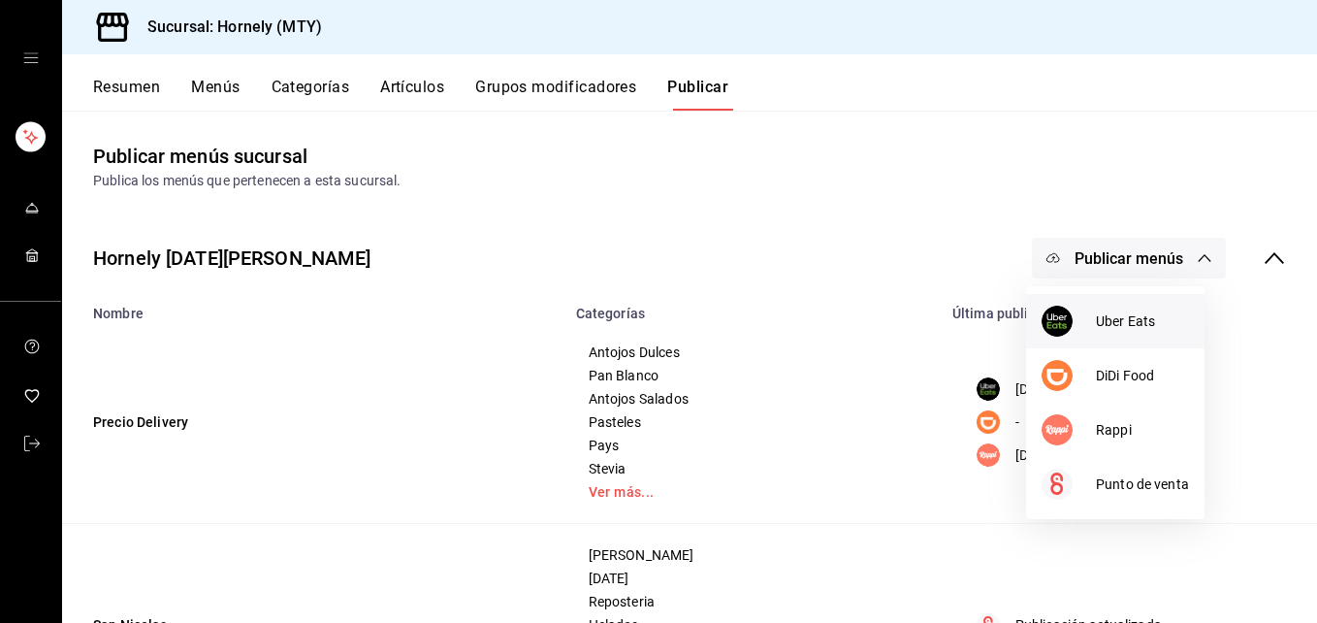
click at [1074, 324] on div at bounding box center [1069, 321] width 54 height 31
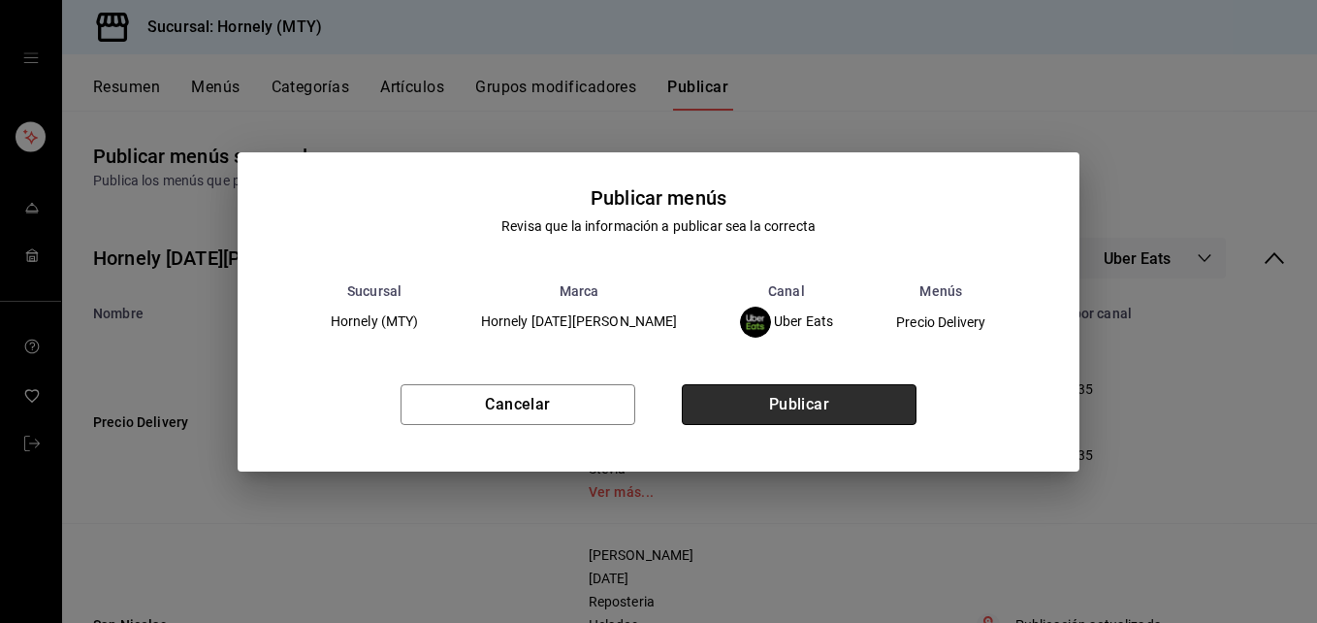
click at [824, 402] on button "Publicar" at bounding box center [799, 404] width 235 height 41
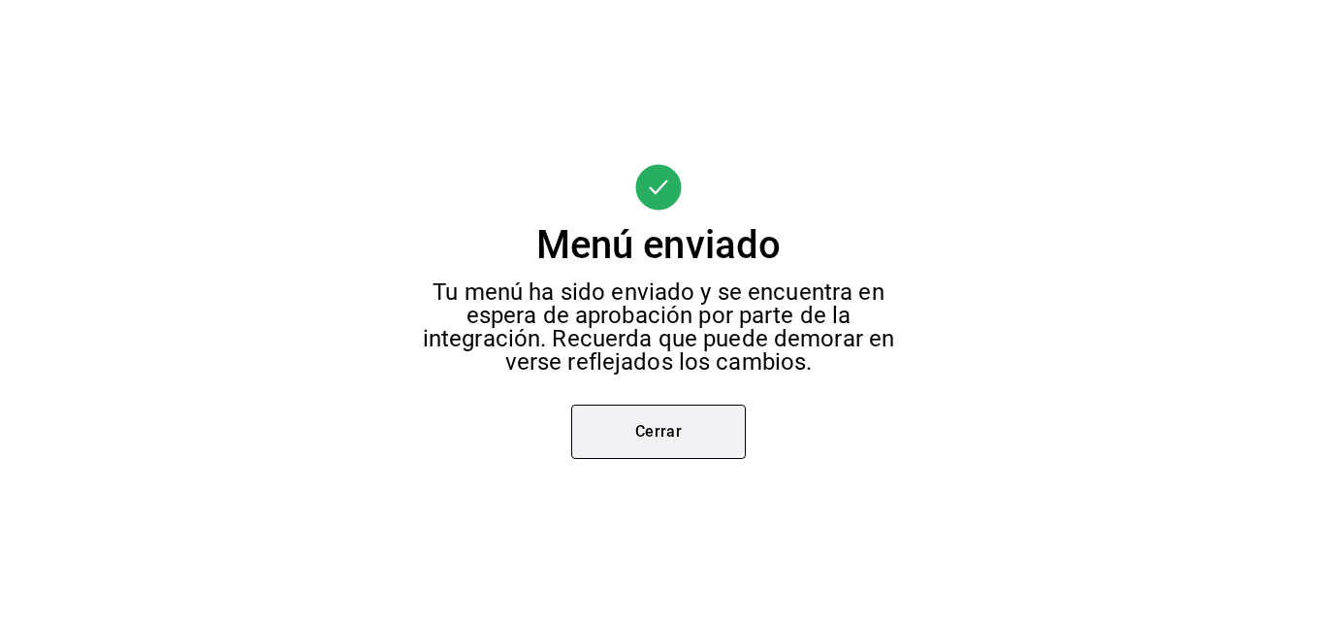
click at [701, 419] on button "Cerrar" at bounding box center [658, 432] width 175 height 54
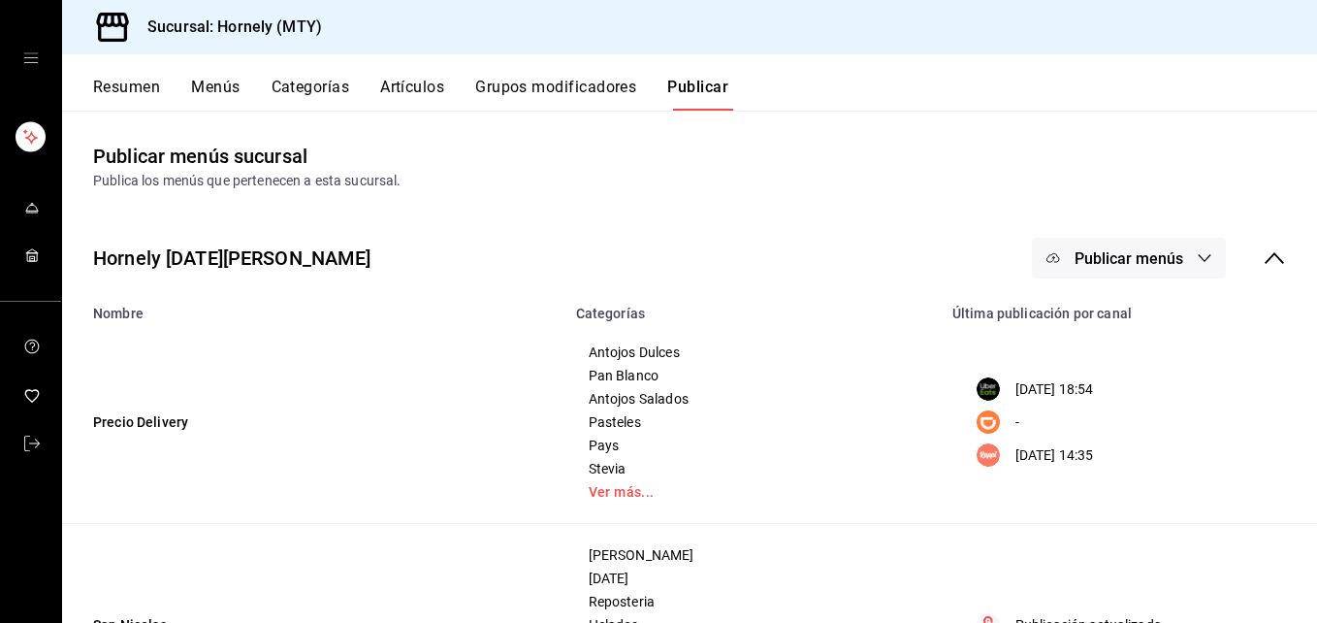
click at [1075, 258] on span "Publicar menús" at bounding box center [1129, 258] width 109 height 18
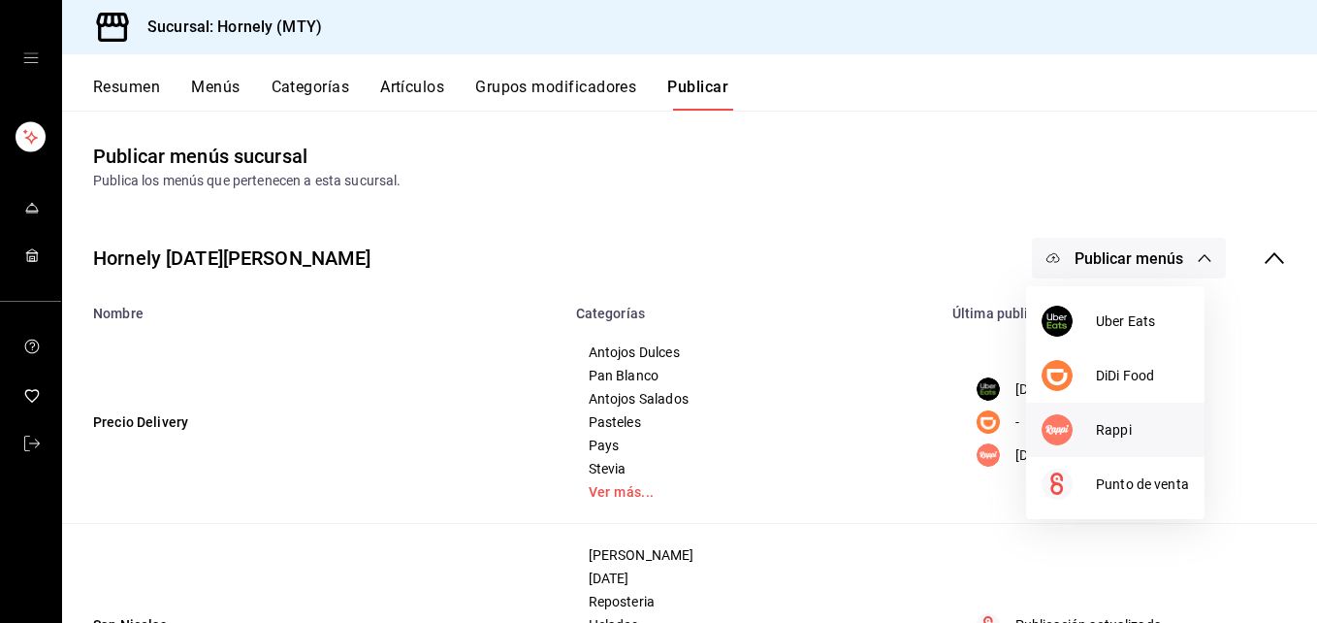
click at [1075, 444] on div at bounding box center [1069, 429] width 54 height 31
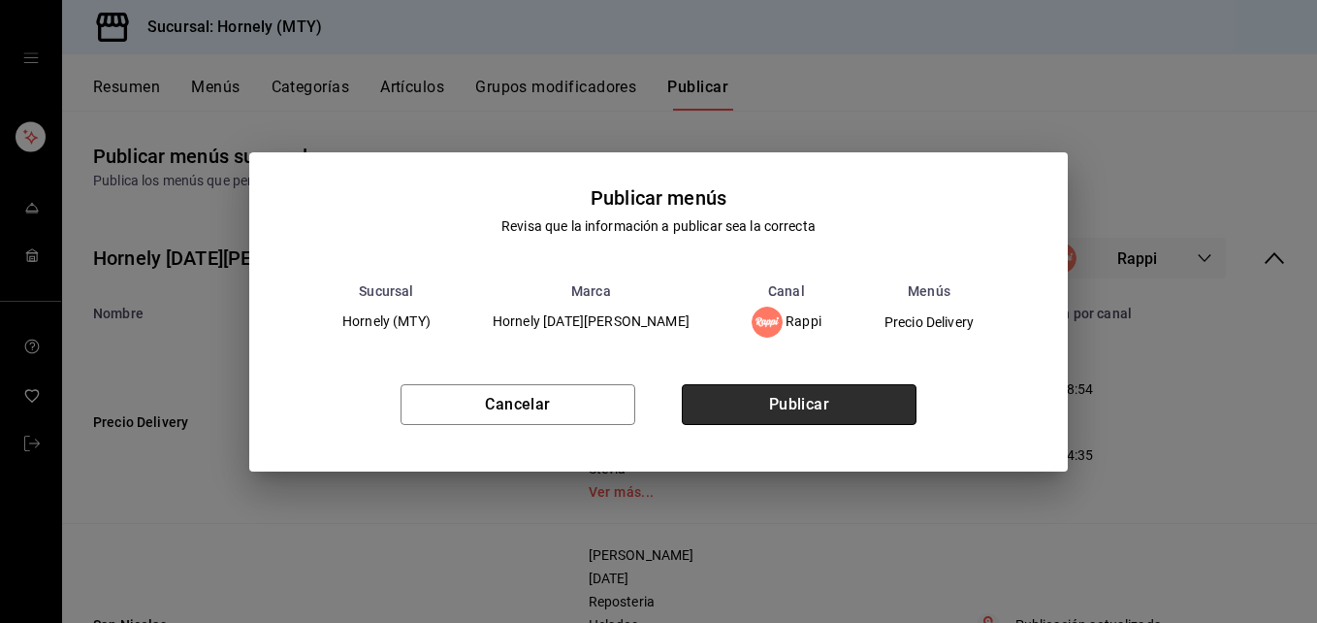
click at [832, 409] on button "Publicar" at bounding box center [799, 404] width 235 height 41
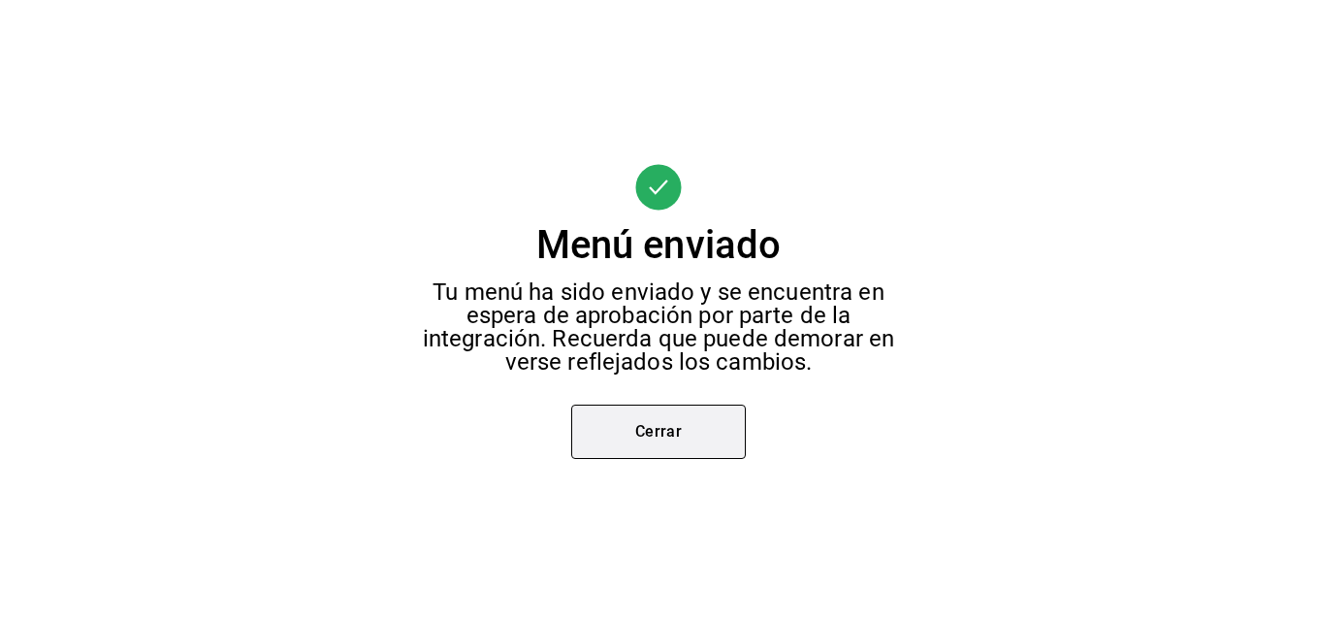
click at [674, 445] on button "Cerrar" at bounding box center [658, 432] width 175 height 54
